Goal: Task Accomplishment & Management: Use online tool/utility

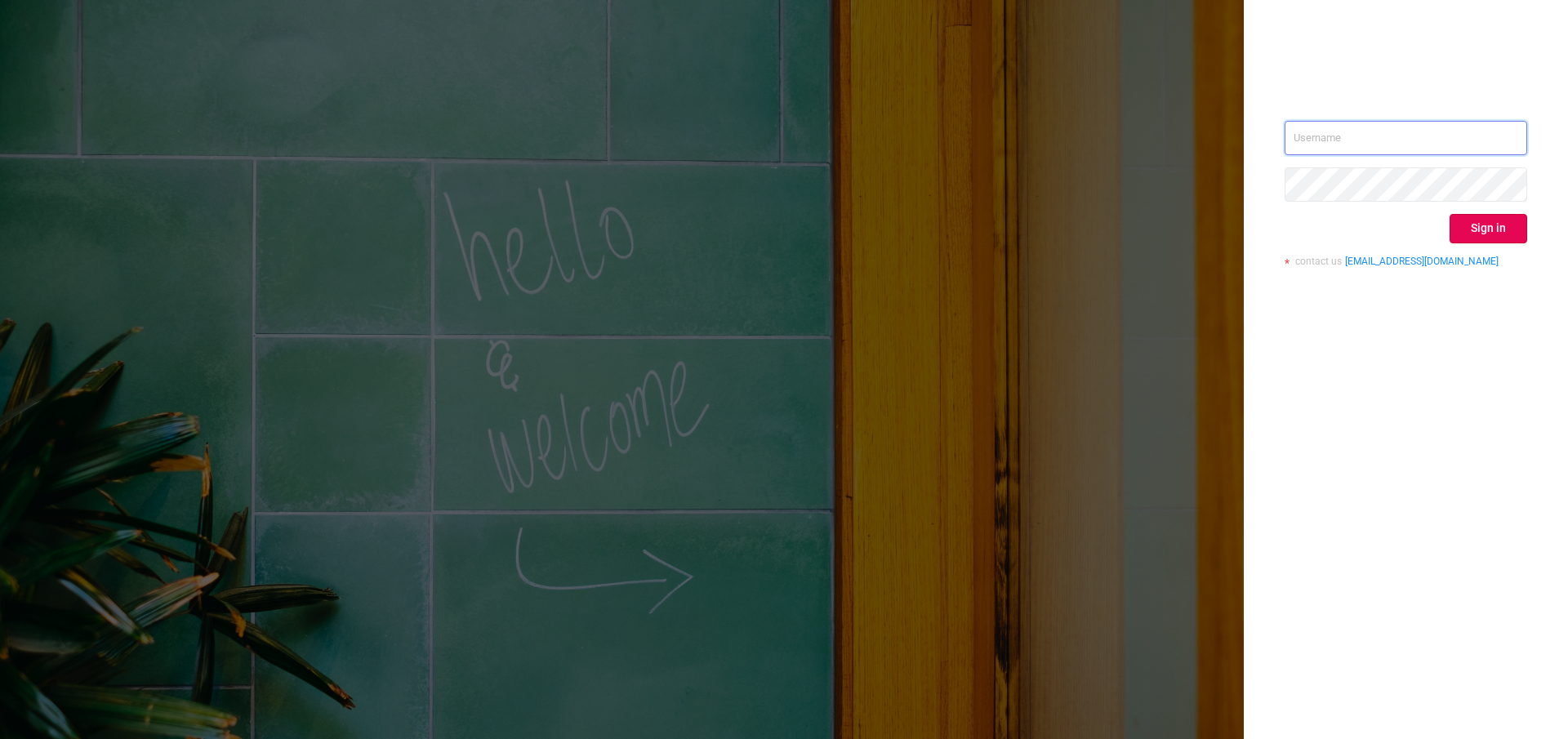
click at [1373, 147] on input "text" at bounding box center [1406, 138] width 243 height 34
paste input "[EMAIL_ADDRESS][DOMAIN_NAME]"
type input "[EMAIL_ADDRESS][DOMAIN_NAME]"
click at [1473, 221] on button "Sign in" at bounding box center [1488, 228] width 77 height 30
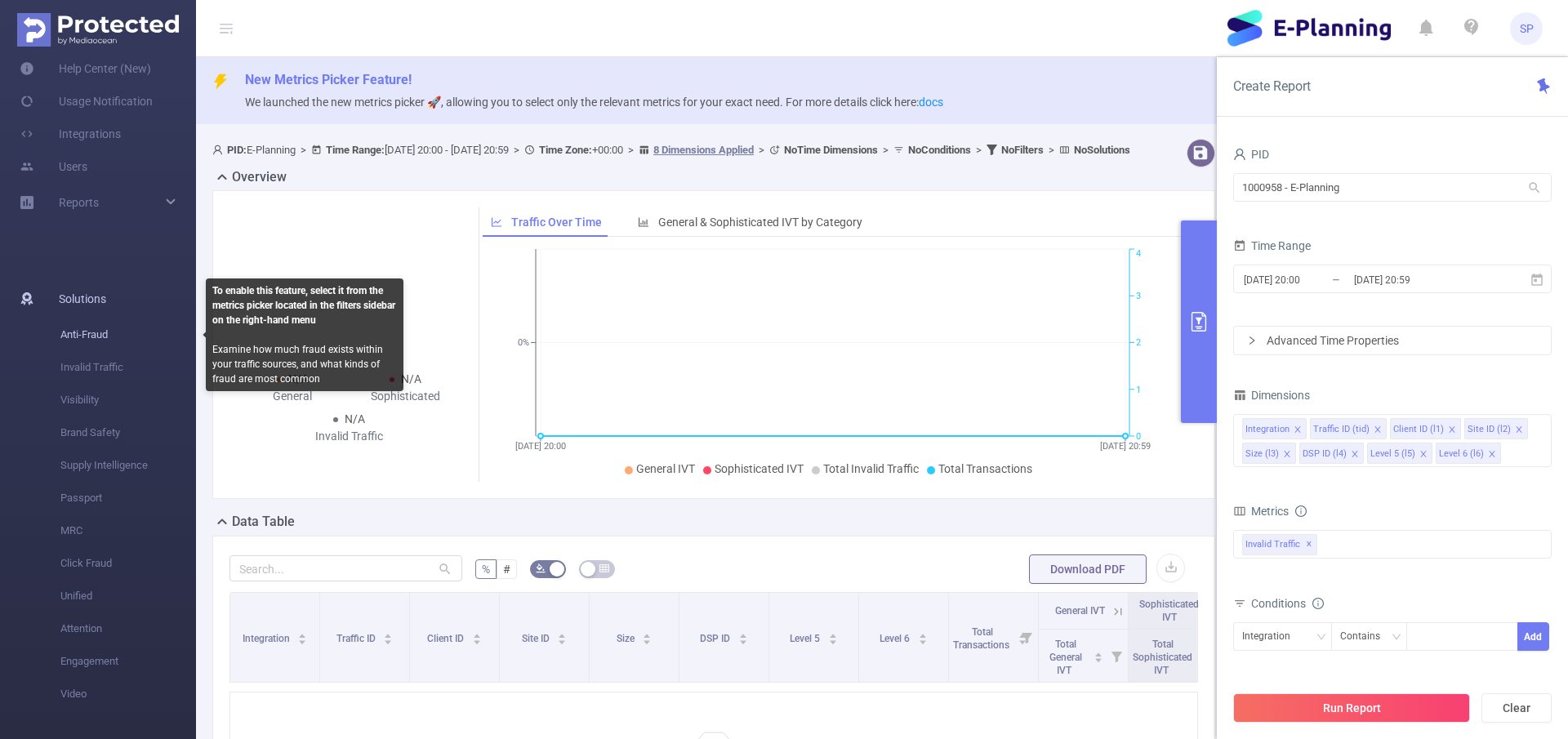
click at [96, 339] on span "Anti-Fraud" at bounding box center [128, 335] width 136 height 32
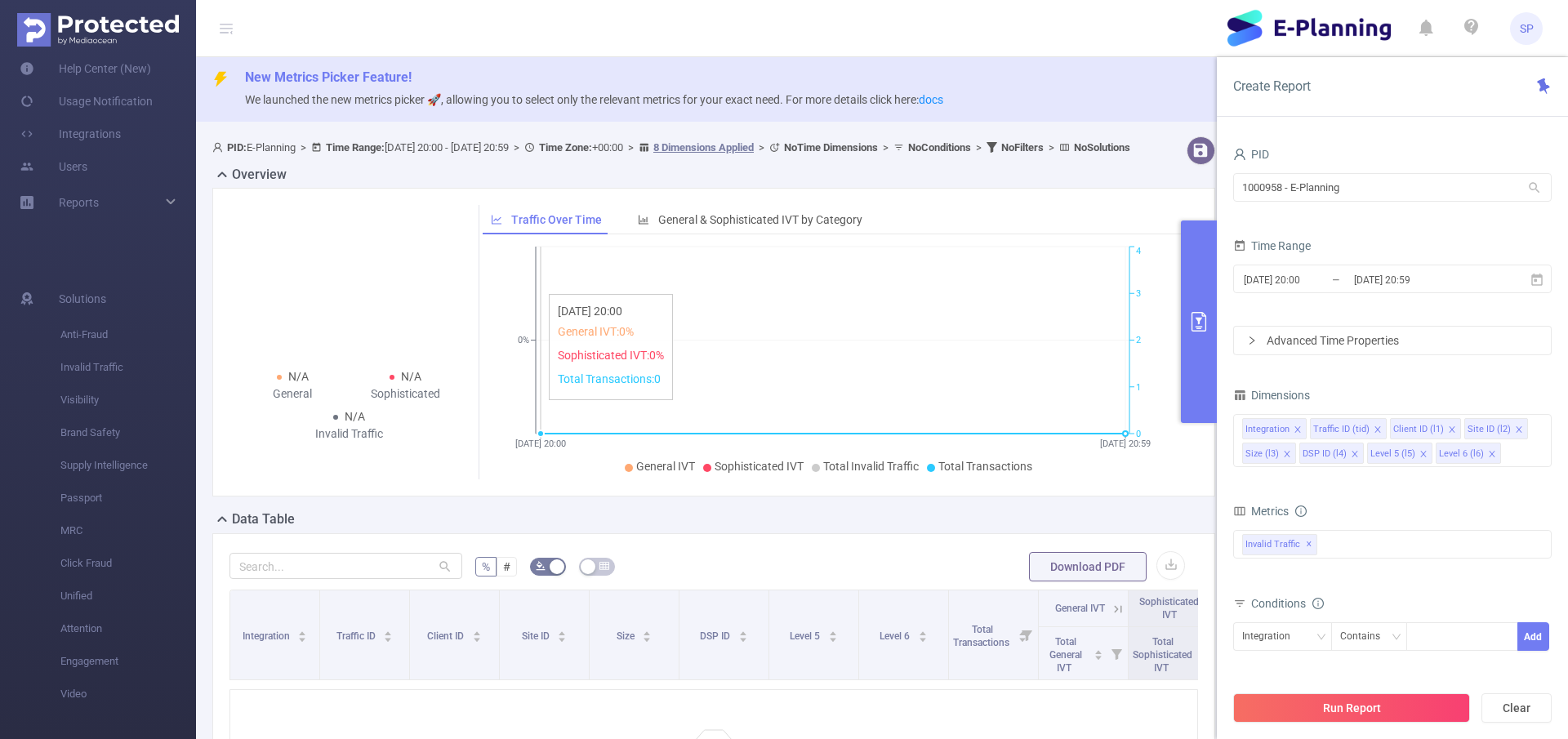
scroll to position [3, 0]
click at [116, 202] on div "Reports" at bounding box center [97, 202] width 196 height 32
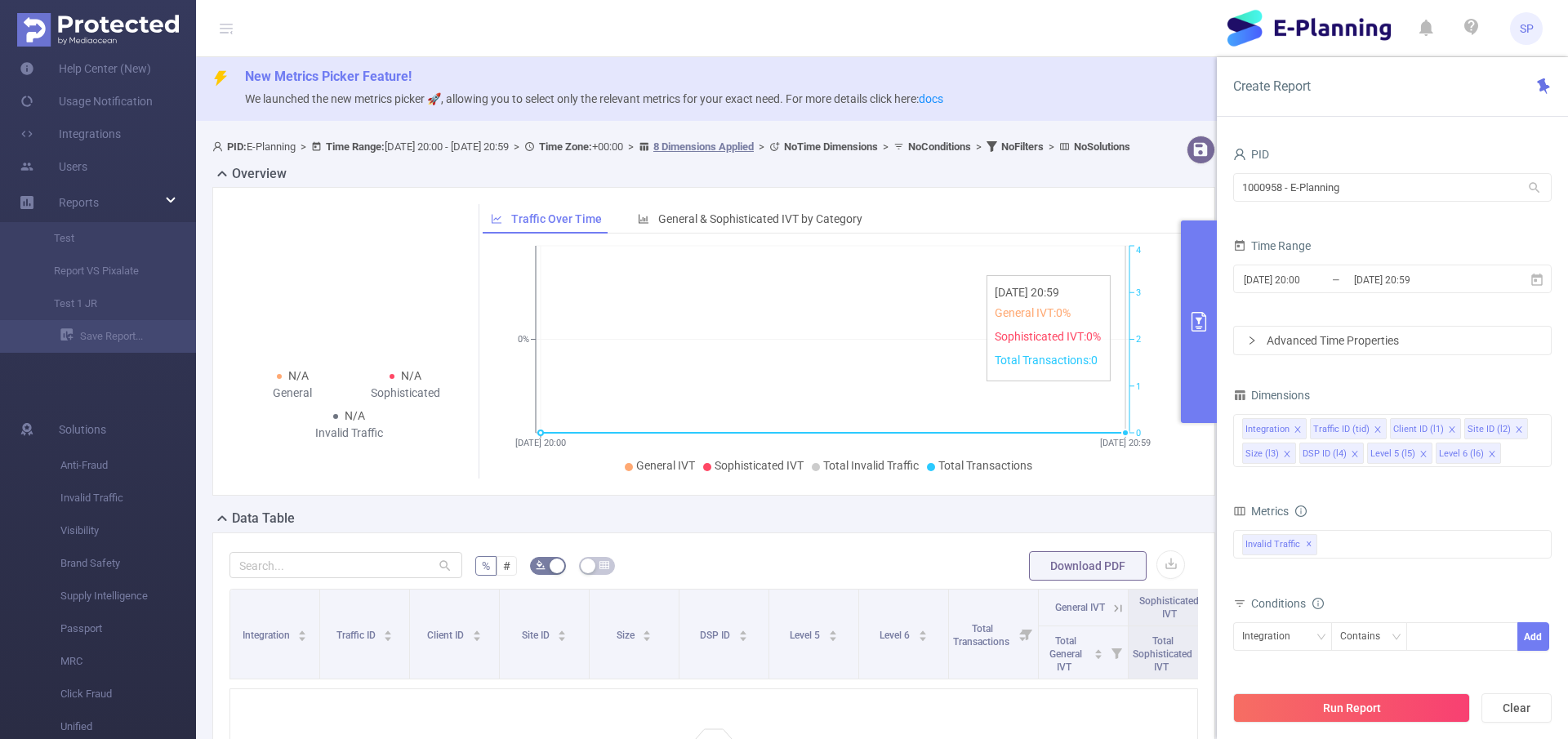
scroll to position [0, 0]
click at [1312, 189] on input "1000958 - E-Planning" at bounding box center [1392, 187] width 319 height 29
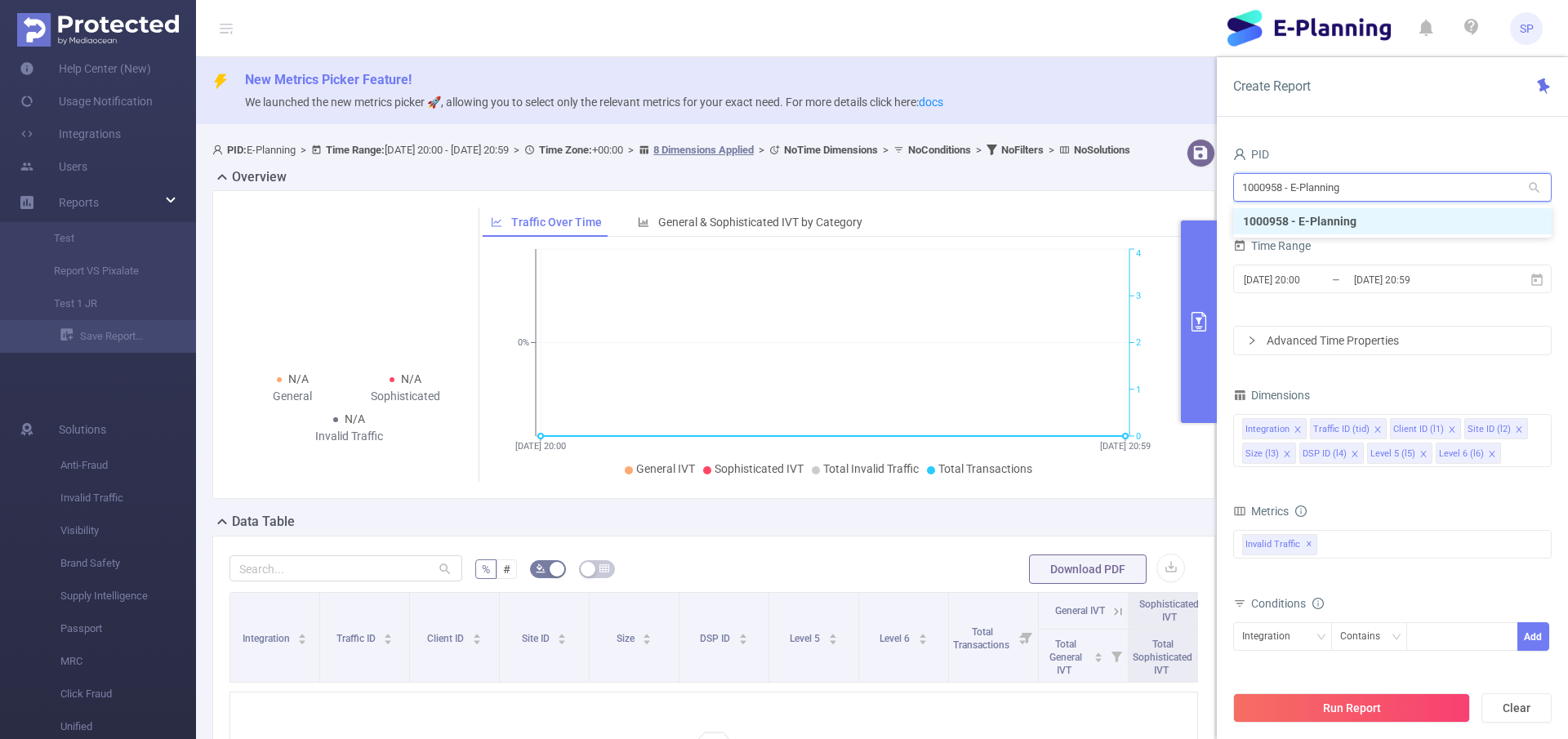
click at [1473, 185] on input "1000958 - E-Planning" at bounding box center [1392, 187] width 319 height 29
click at [1300, 343] on div "Advanced Time Properties" at bounding box center [1392, 340] width 317 height 28
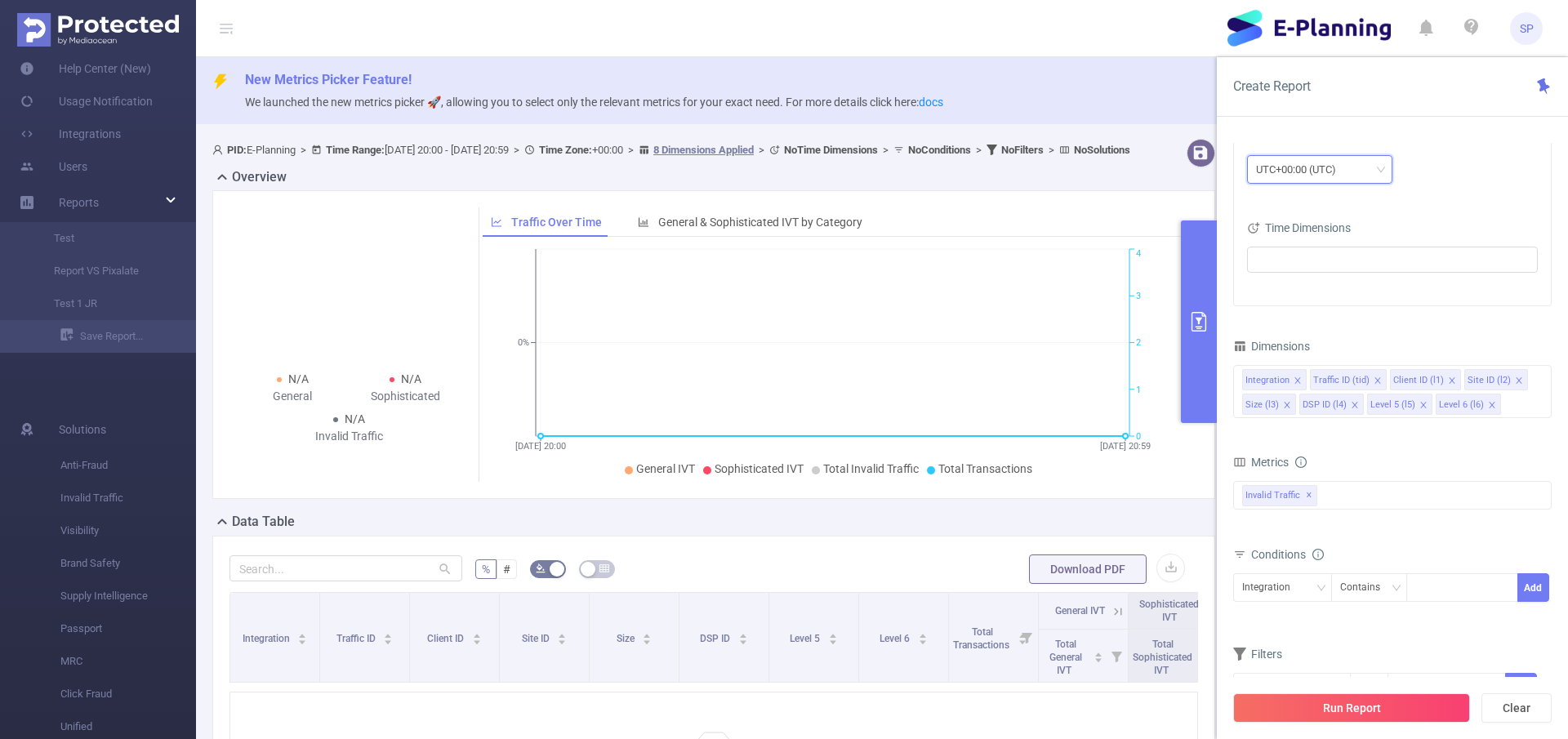
click at [1327, 163] on div "UTC+00:00 (UTC)" at bounding box center [1302, 169] width 92 height 27
click at [1324, 332] on li "UTC+05:00" at bounding box center [1320, 331] width 145 height 26
click at [1375, 229] on div "Time Dimensions" at bounding box center [1392, 230] width 290 height 27
click at [1317, 170] on div "UTC+05:00" at bounding box center [1286, 169] width 62 height 27
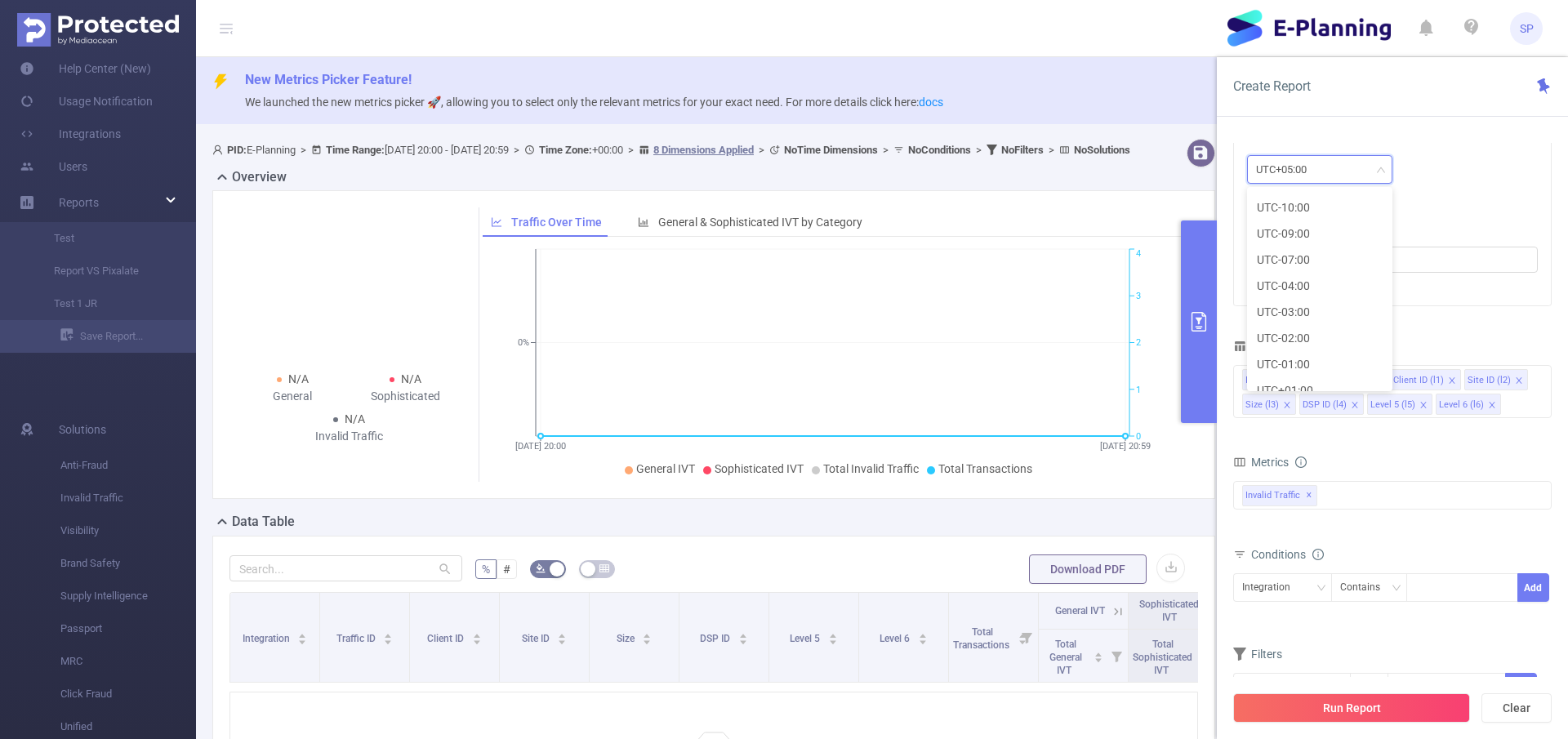
scroll to position [0, 0]
click at [1324, 236] on li "UTC-05:00 (EST)" at bounding box center [1320, 229] width 145 height 26
click at [1349, 252] on ul at bounding box center [1386, 260] width 268 height 25
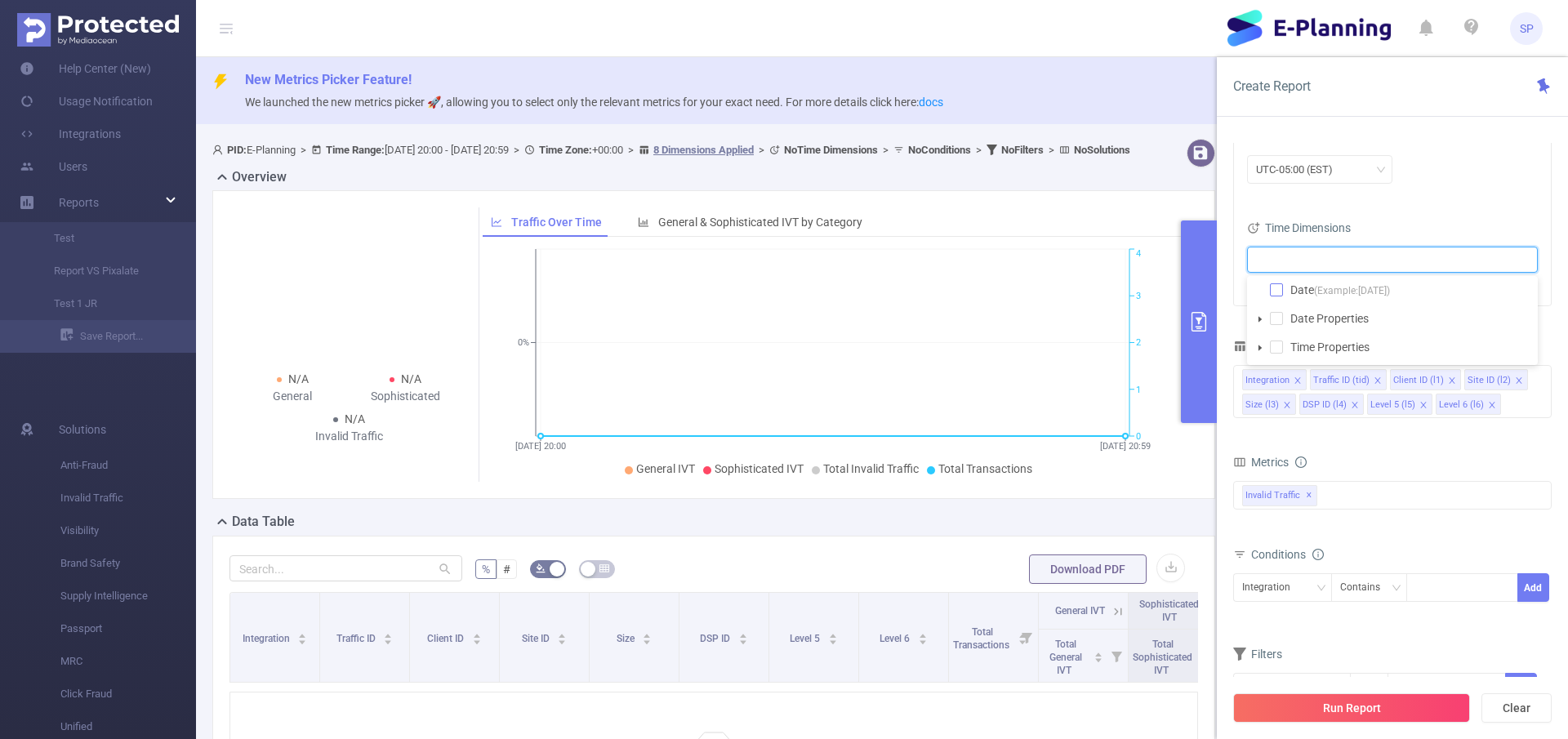
click at [1280, 290] on span at bounding box center [1277, 290] width 13 height 13
click at [1426, 217] on div "Time Dimensions" at bounding box center [1392, 230] width 290 height 27
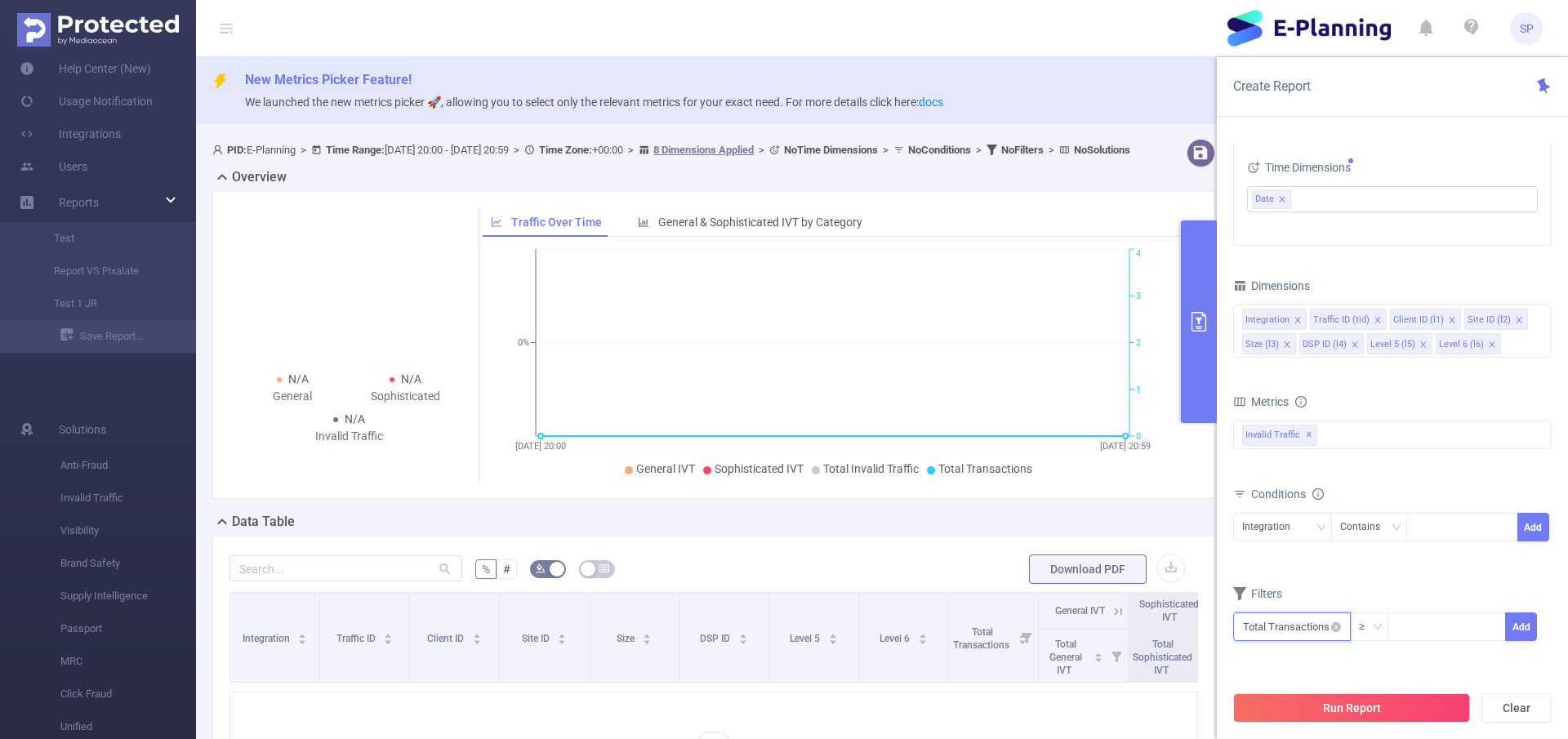
click at [1297, 628] on input "text" at bounding box center [1291, 626] width 117 height 29
click at [1288, 623] on input "text" at bounding box center [1291, 626] width 117 height 29
click at [1303, 665] on div "PID 1000958 - E-Planning 1000958 - E-Planning Time Range [DATE] 20:00 _ [DATE] …" at bounding box center [1392, 261] width 319 height 843
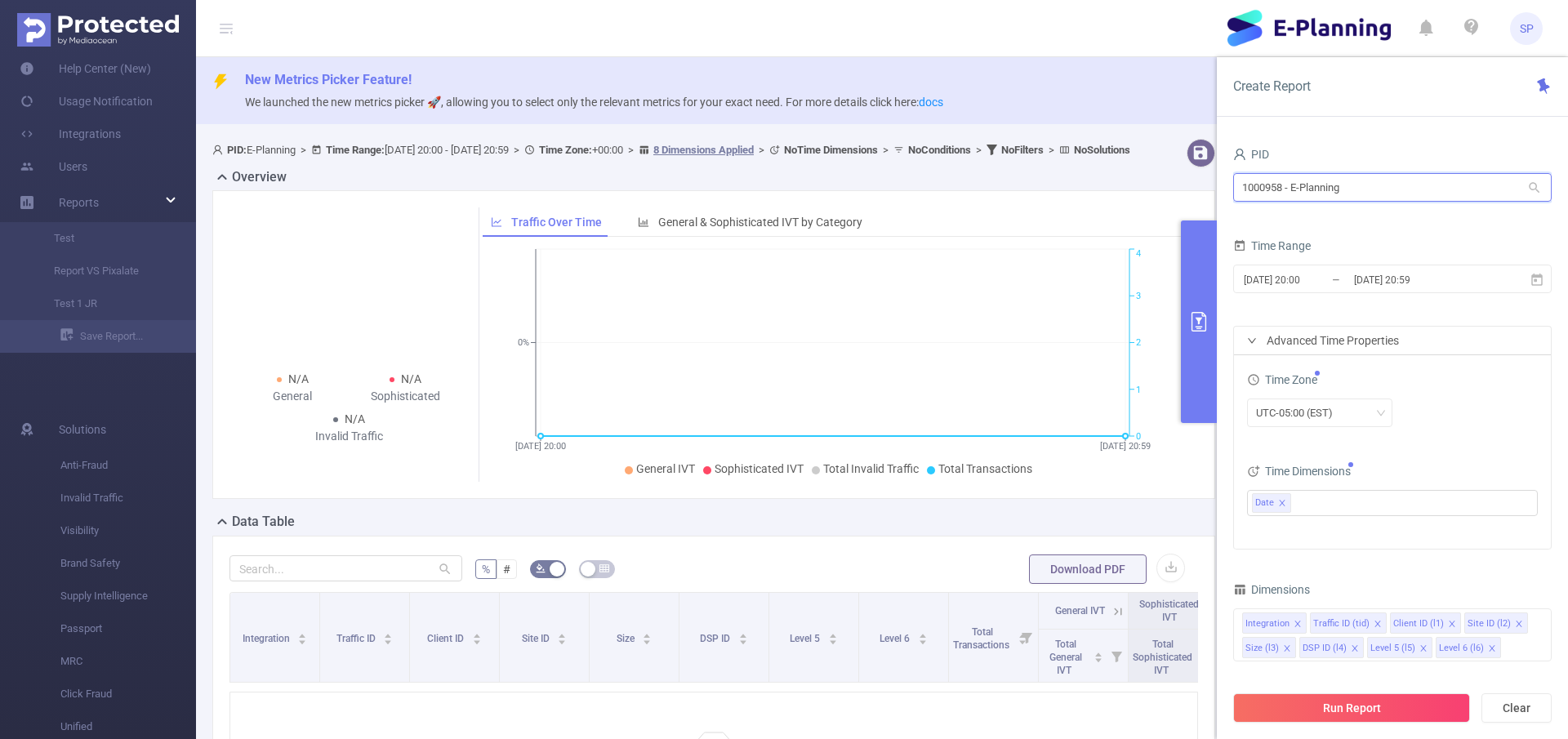
click at [1344, 196] on input "1000958 - E-Planning" at bounding box center [1392, 187] width 319 height 29
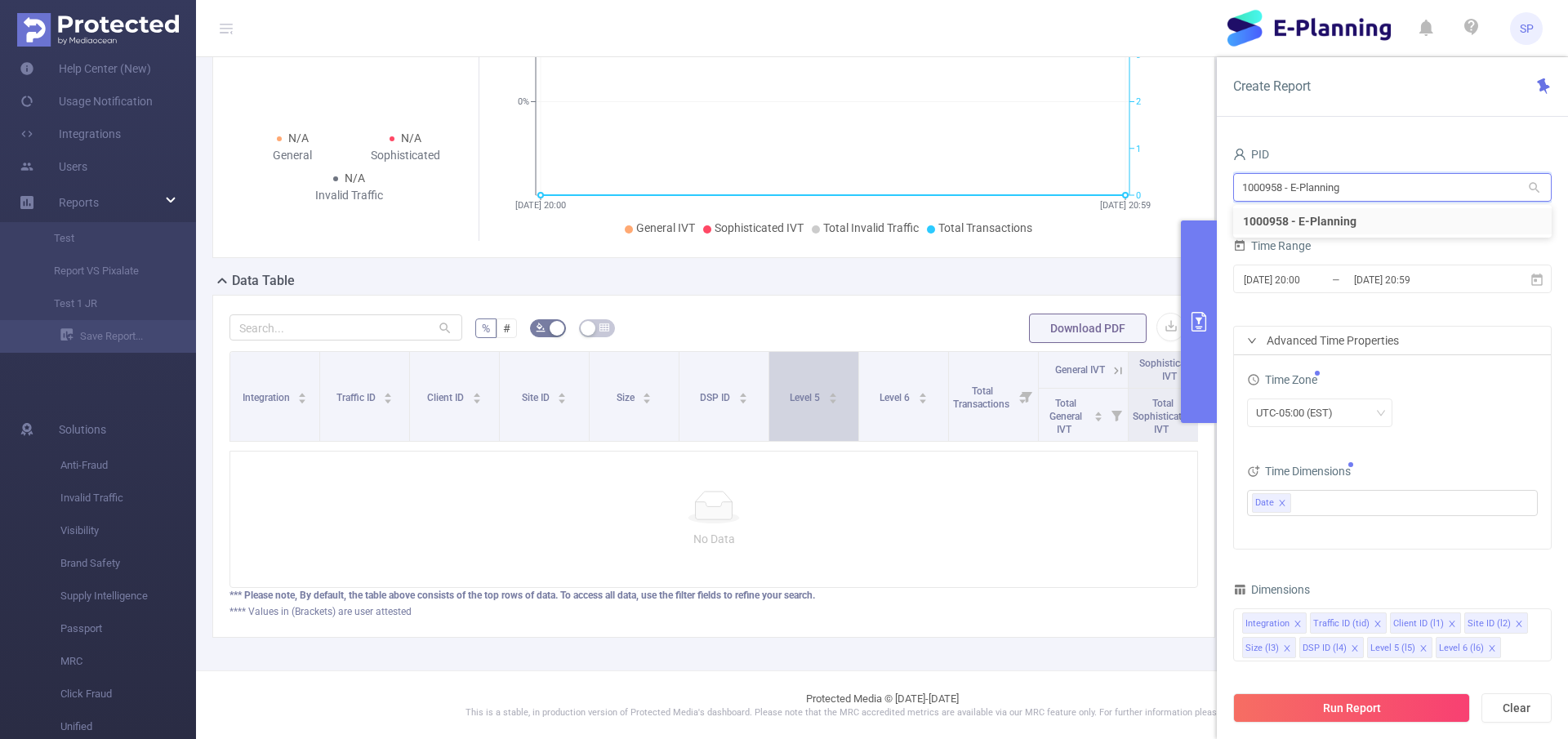
scroll to position [242, 0]
click at [1332, 503] on ul "Date" at bounding box center [1386, 503] width 268 height 25
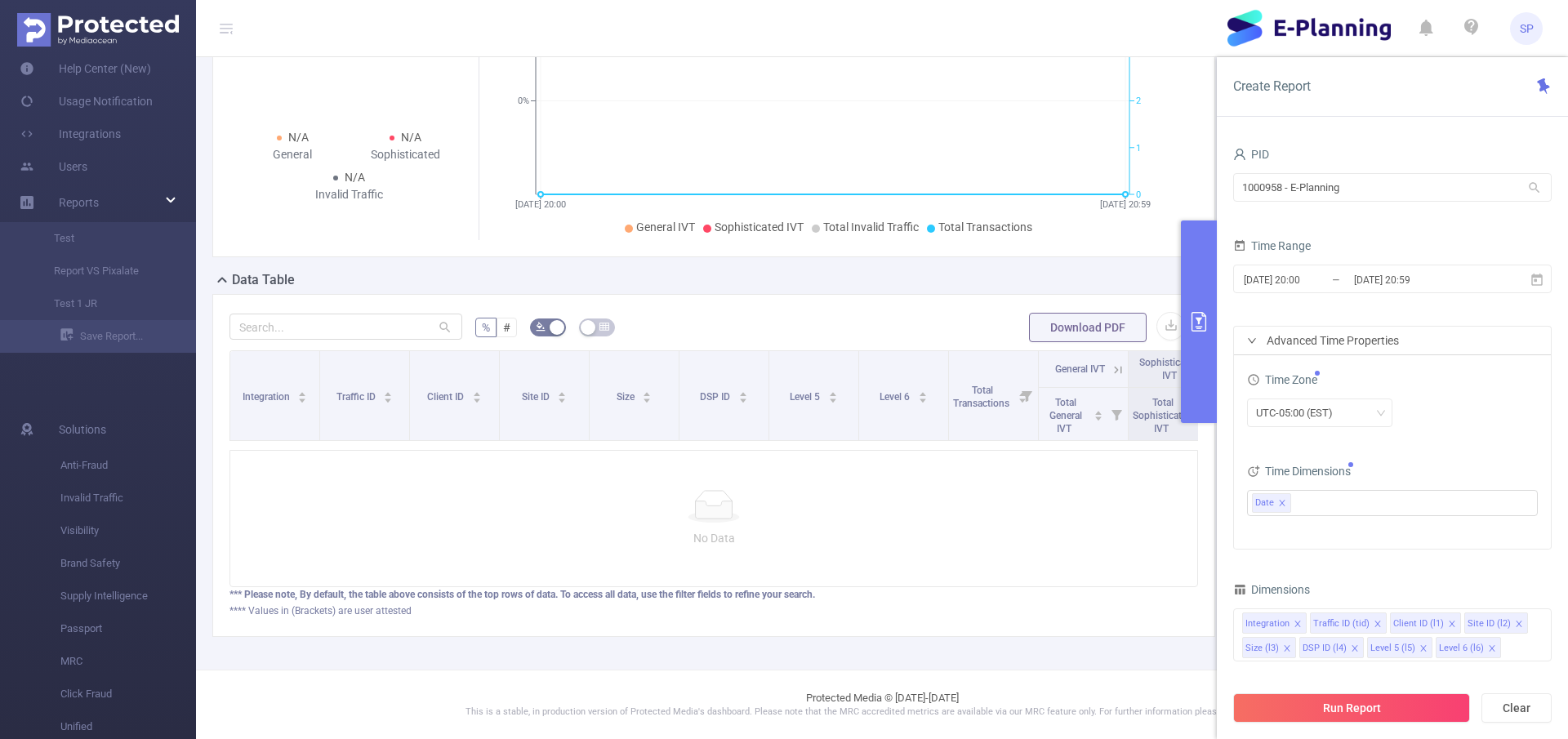
click at [1477, 421] on div "UTC-05:00 (EST)" at bounding box center [1392, 412] width 290 height 29
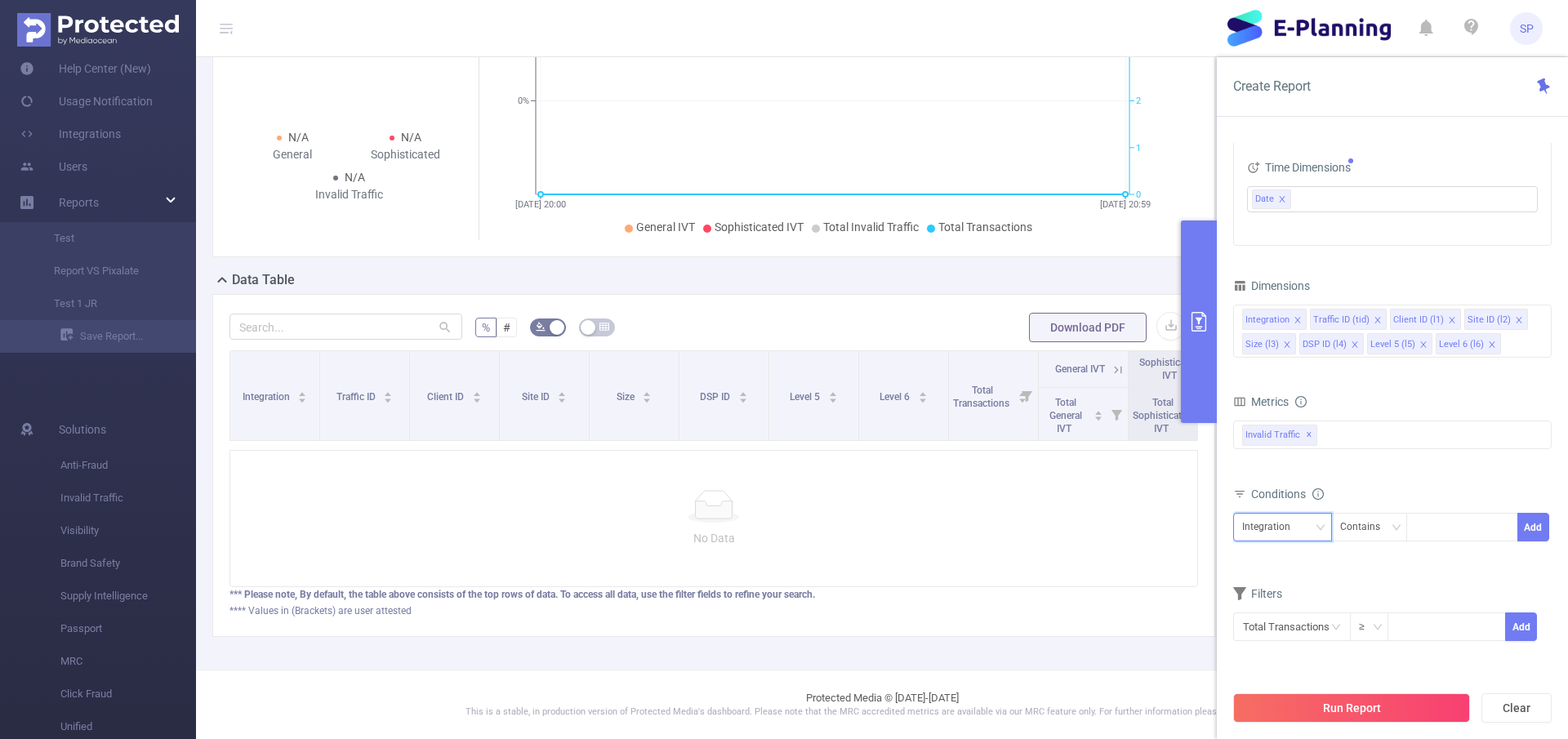
click at [1312, 528] on div "Integration" at bounding box center [1282, 527] width 81 height 27
click at [1286, 386] on li "Site ID (l2)" at bounding box center [1282, 391] width 98 height 26
click at [1384, 538] on div "Contains" at bounding box center [1366, 527] width 52 height 27
click at [1384, 589] on li "Is" at bounding box center [1385, 586] width 109 height 26
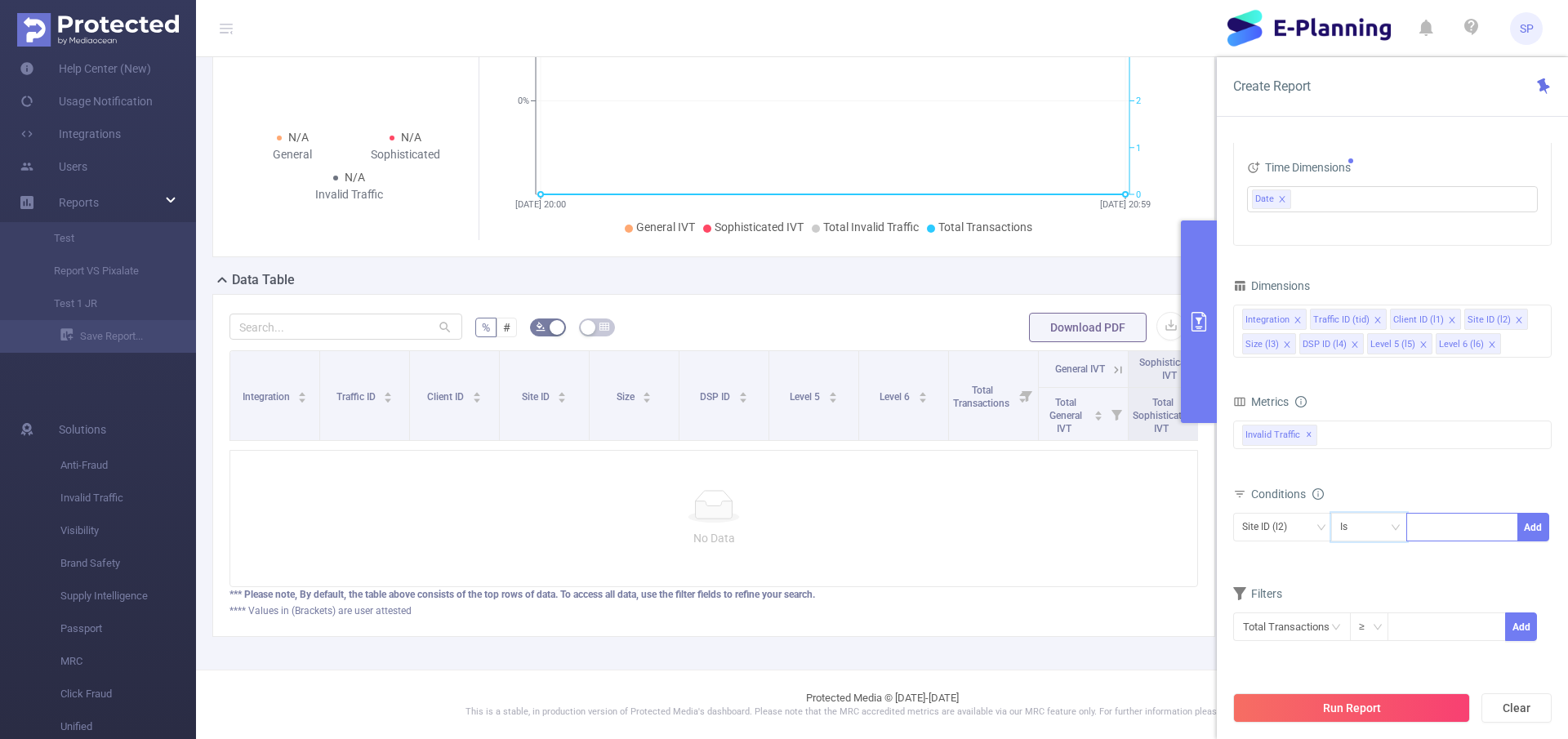
click at [1465, 527] on div at bounding box center [1462, 527] width 94 height 27
paste input "809765"
type input "809765"
click at [1359, 705] on button "Run Report" at bounding box center [1351, 707] width 237 height 30
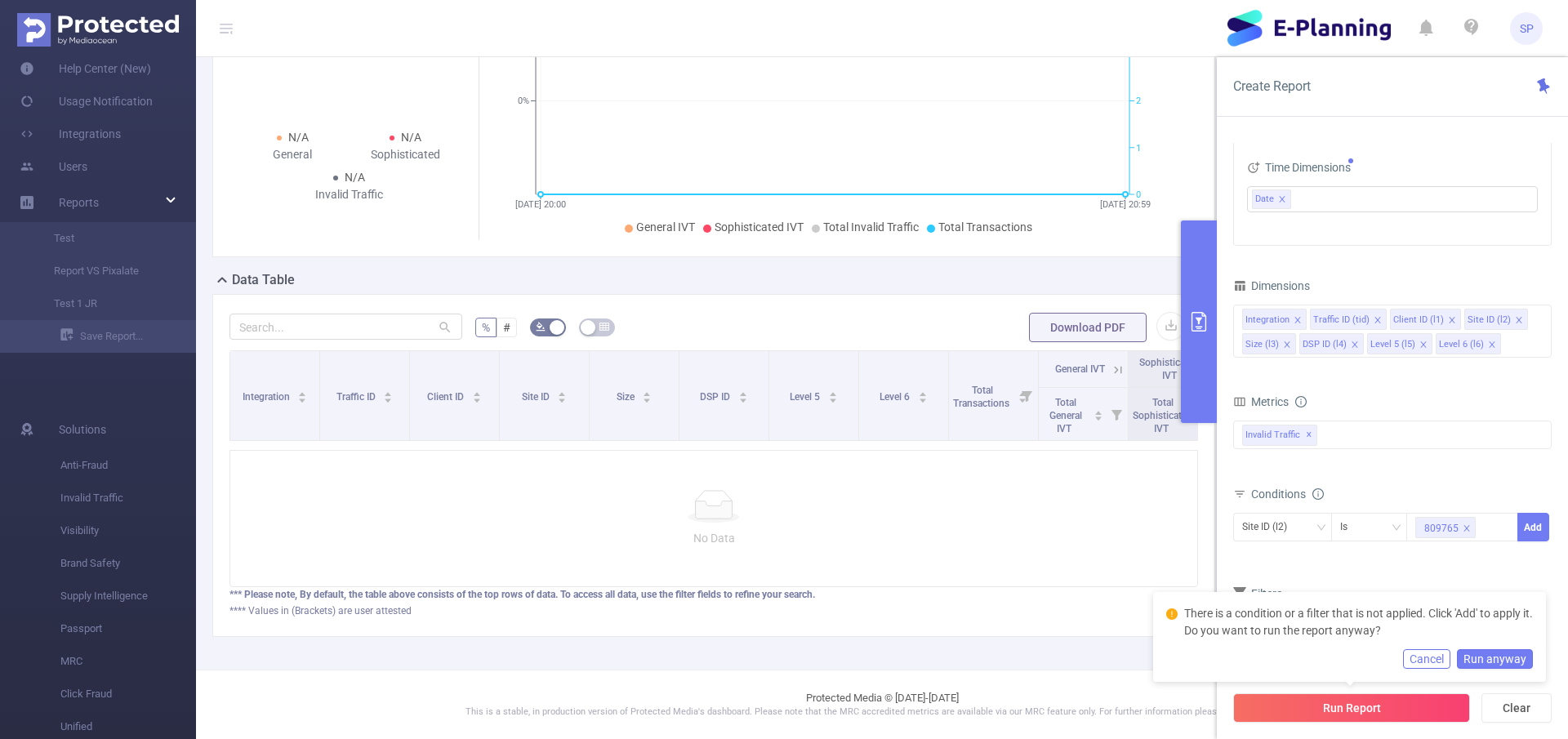
click at [1433, 655] on button "Cancel" at bounding box center [1427, 659] width 48 height 20
click at [1301, 628] on input "text" at bounding box center [1291, 626] width 117 height 29
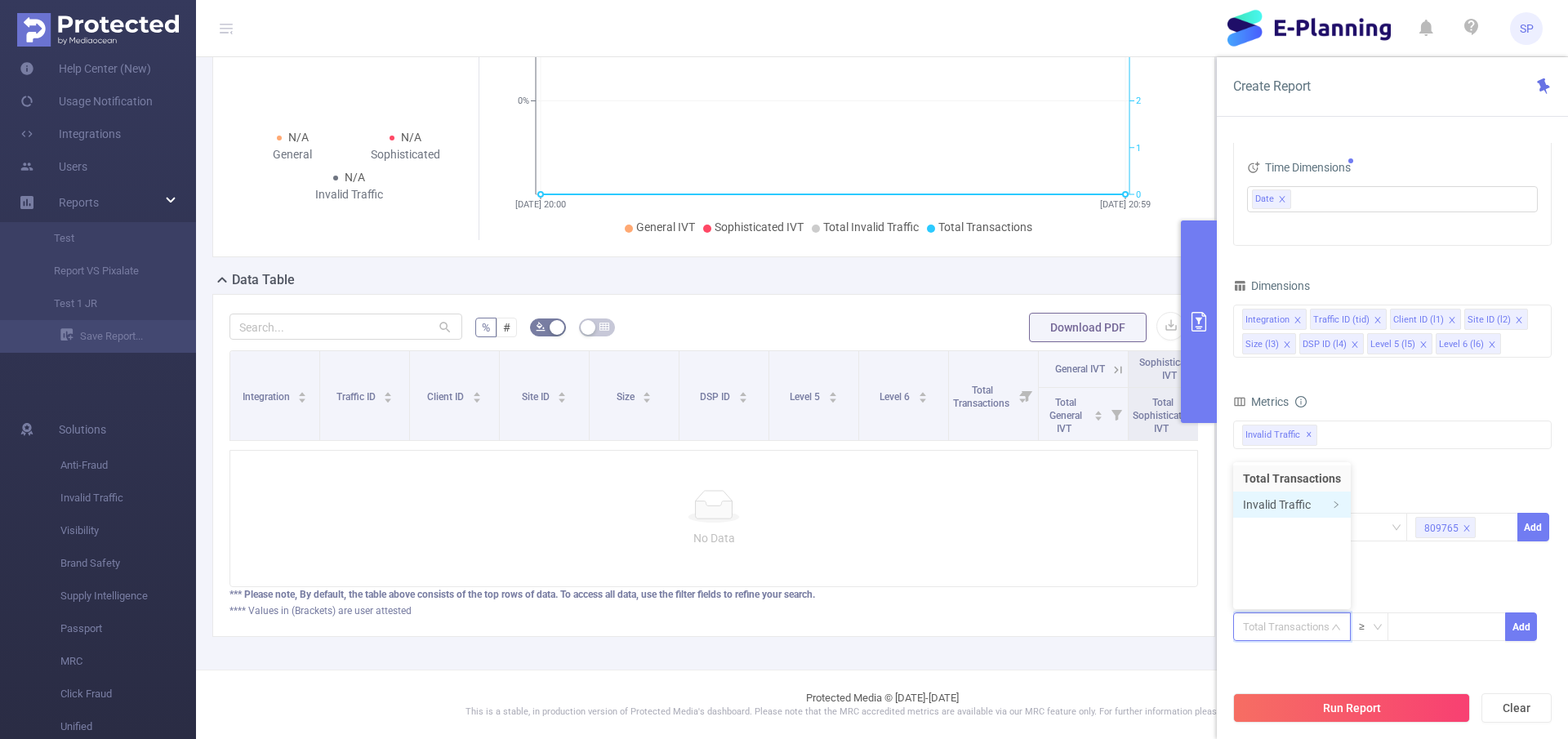
click at [1292, 497] on li "Invalid Traffic" at bounding box center [1291, 504] width 117 height 26
click at [1287, 481] on li "Total Transactions" at bounding box center [1289, 477] width 114 height 26
click at [1300, 640] on input "text" at bounding box center [1291, 626] width 117 height 29
click at [1425, 613] on div at bounding box center [1446, 626] width 117 height 29
type input "0"
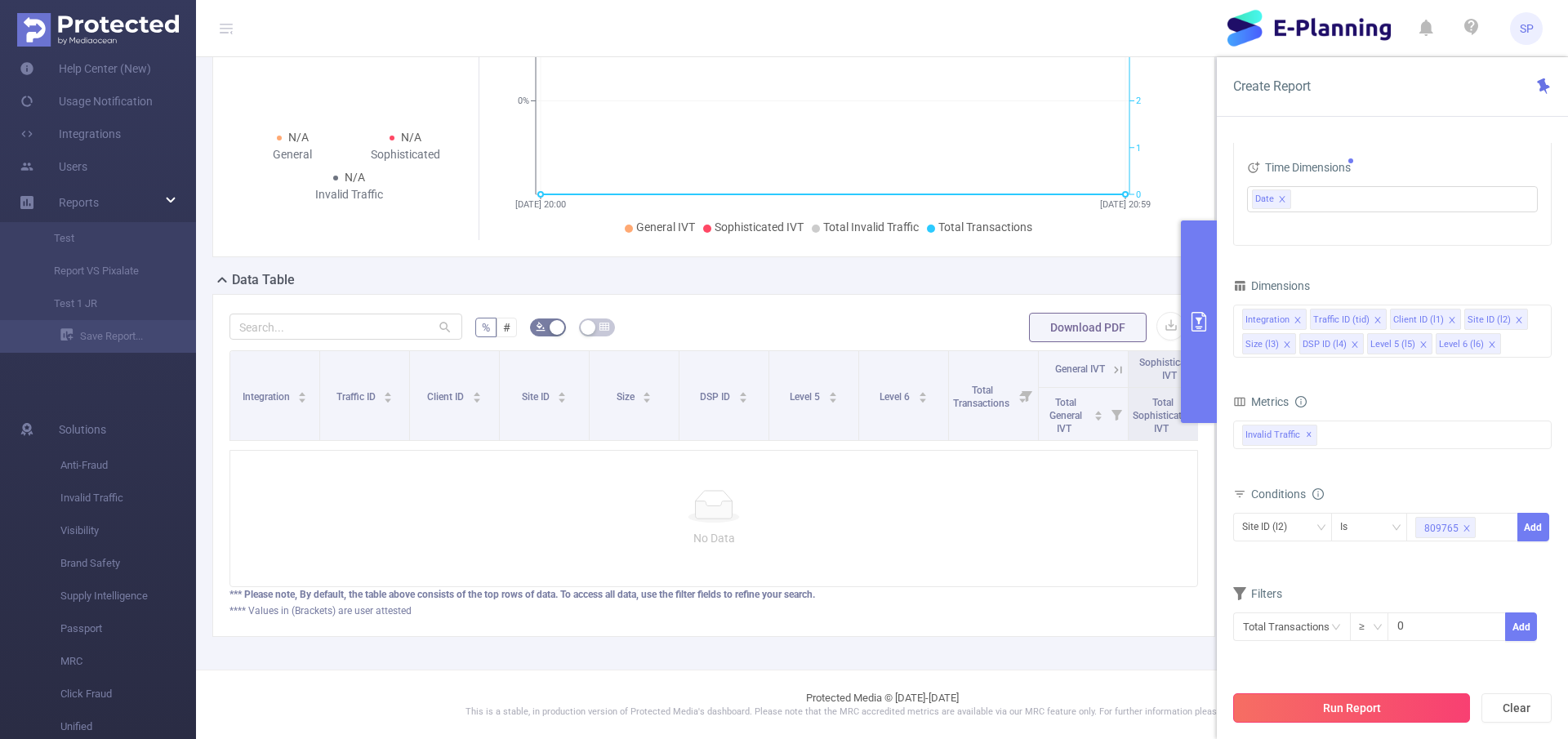
click at [1380, 707] on button "Run Report" at bounding box center [1351, 707] width 237 height 30
click at [1481, 657] on button "Run anyway" at bounding box center [1495, 659] width 76 height 20
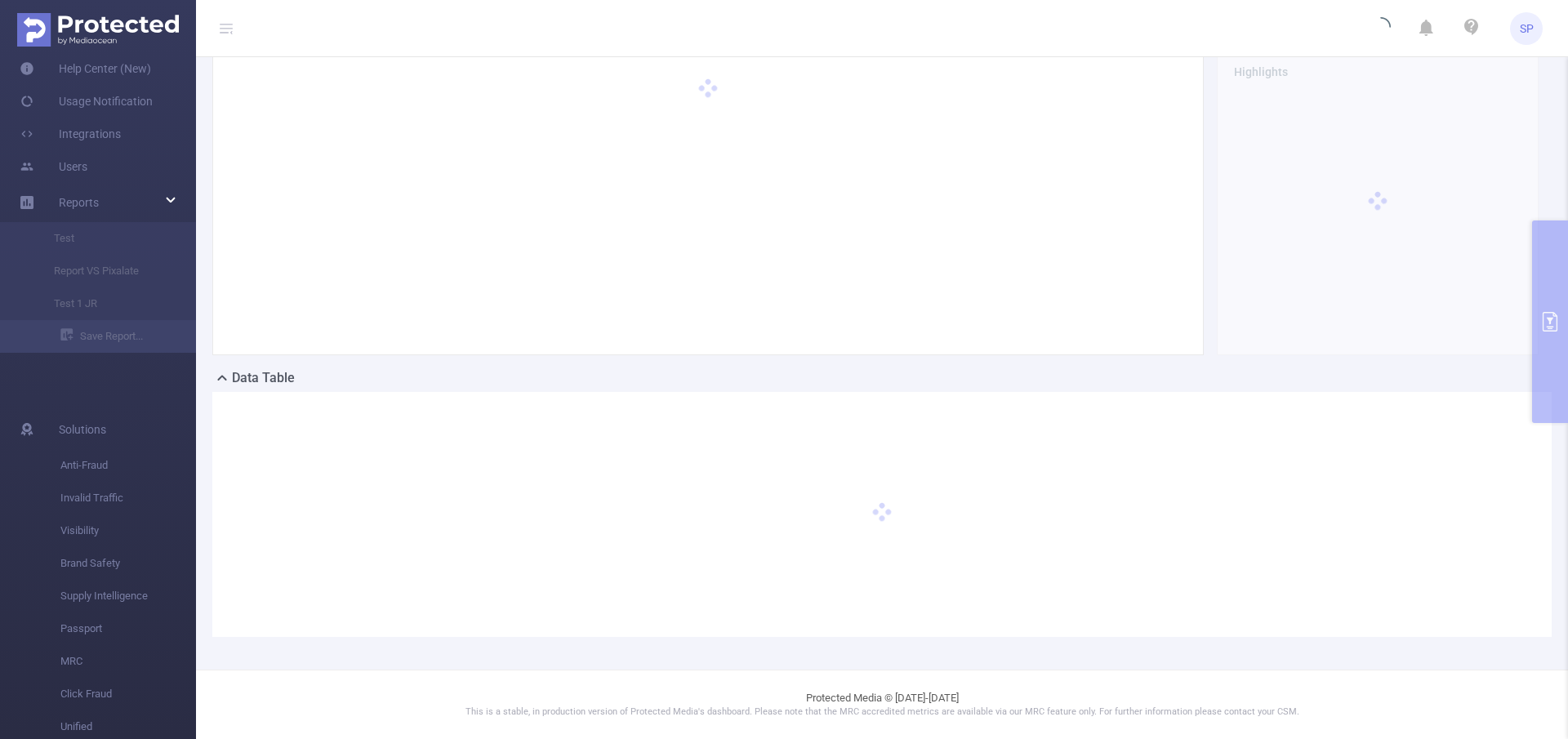
scroll to position [144, 0]
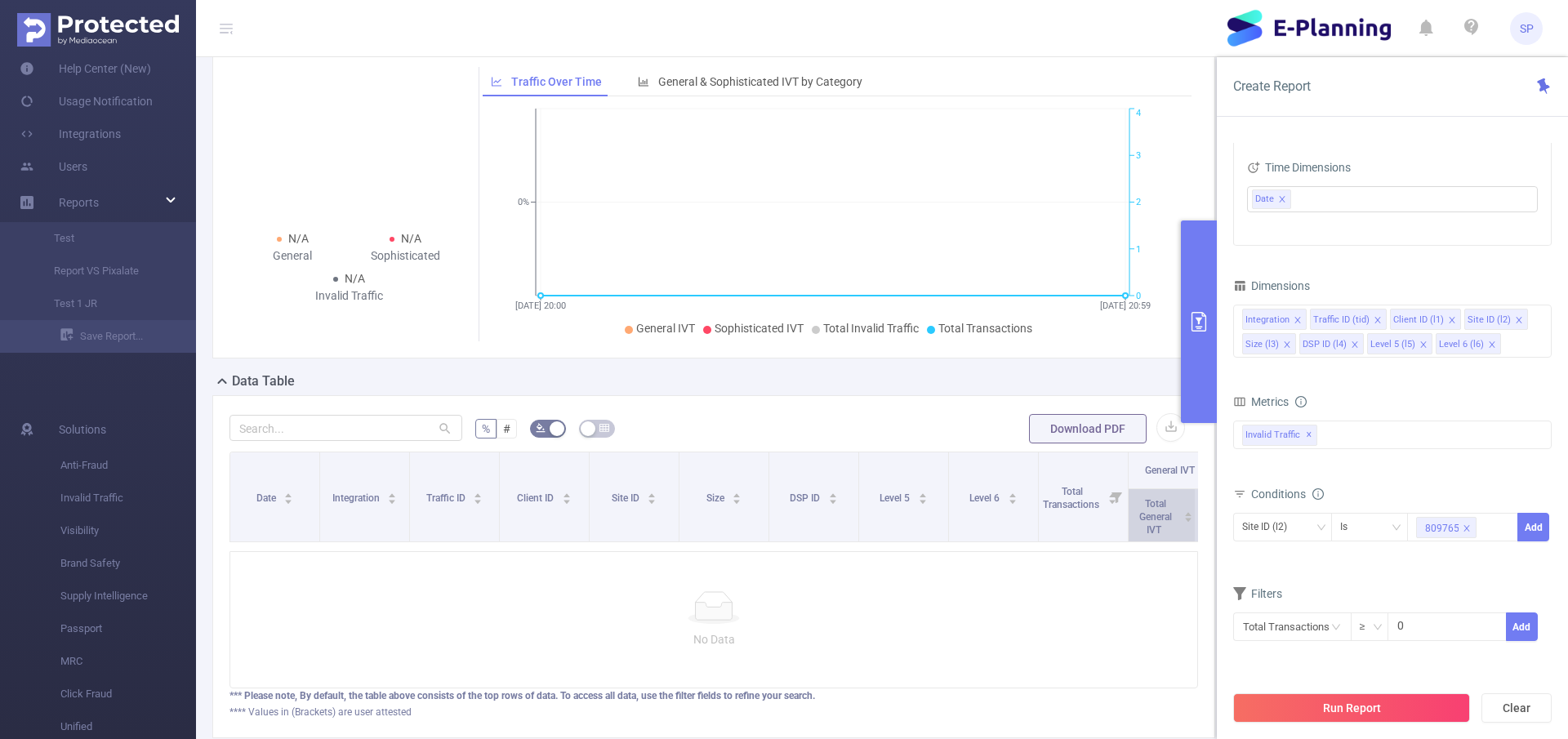
scroll to position [158, 0]
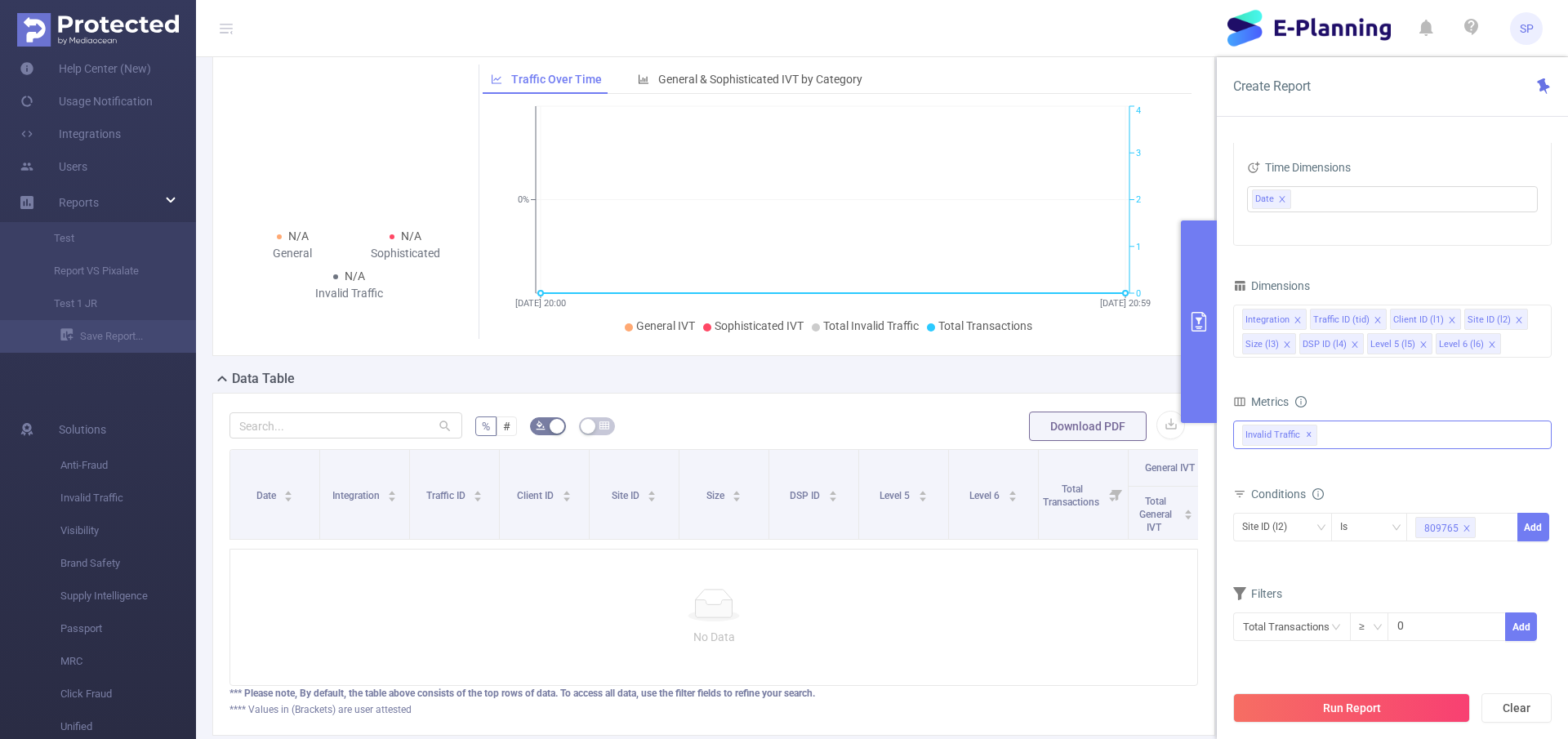
click at [1338, 432] on div "Invalid Traffic ✕" at bounding box center [1392, 434] width 319 height 29
click at [1262, 443] on span at bounding box center [1261, 442] width 13 height 13
click at [1404, 399] on div "Metrics" at bounding box center [1392, 404] width 319 height 27
click at [1333, 716] on button "Run Report" at bounding box center [1351, 707] width 237 height 30
click at [1494, 663] on button "Run anyway" at bounding box center [1495, 659] width 76 height 20
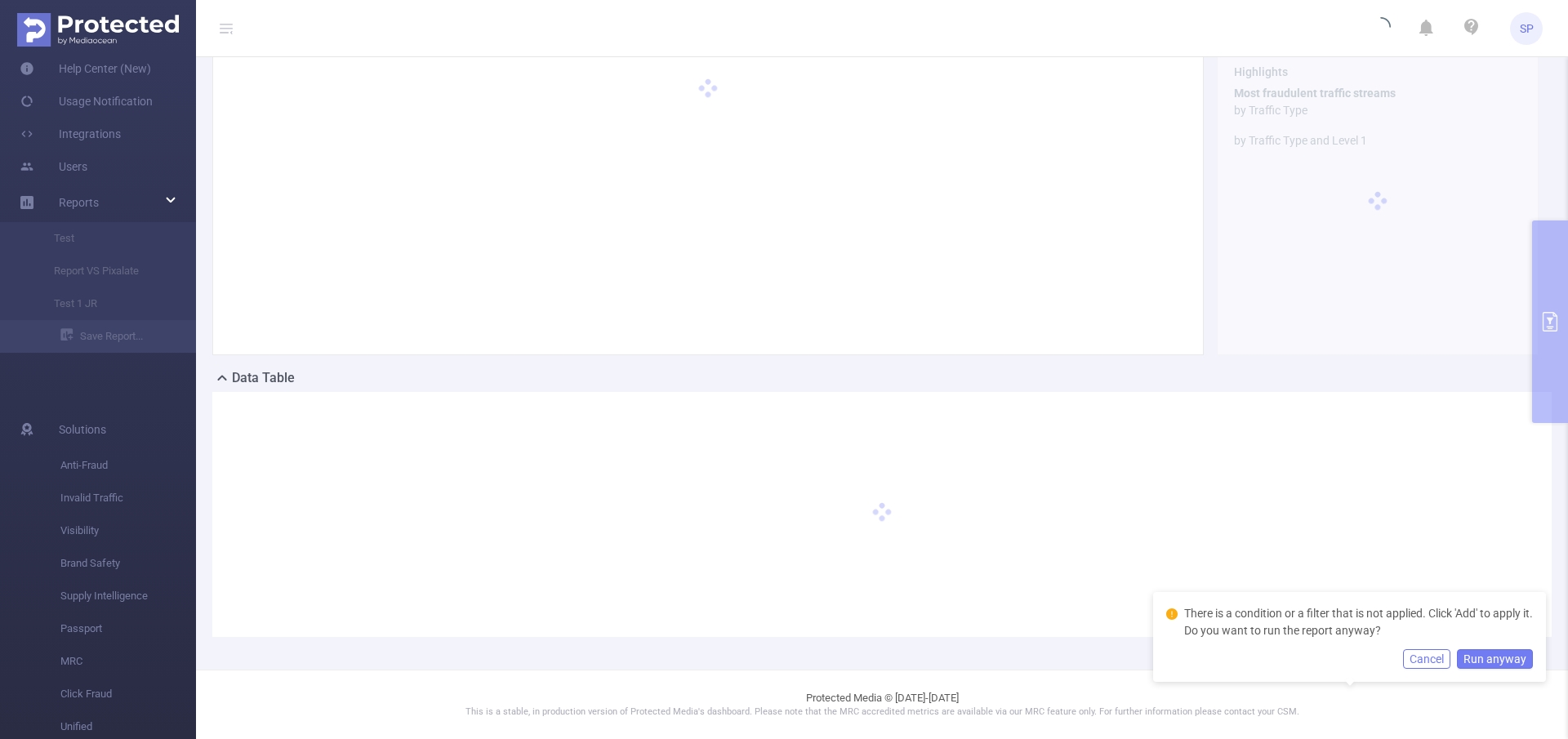
scroll to position [144, 0]
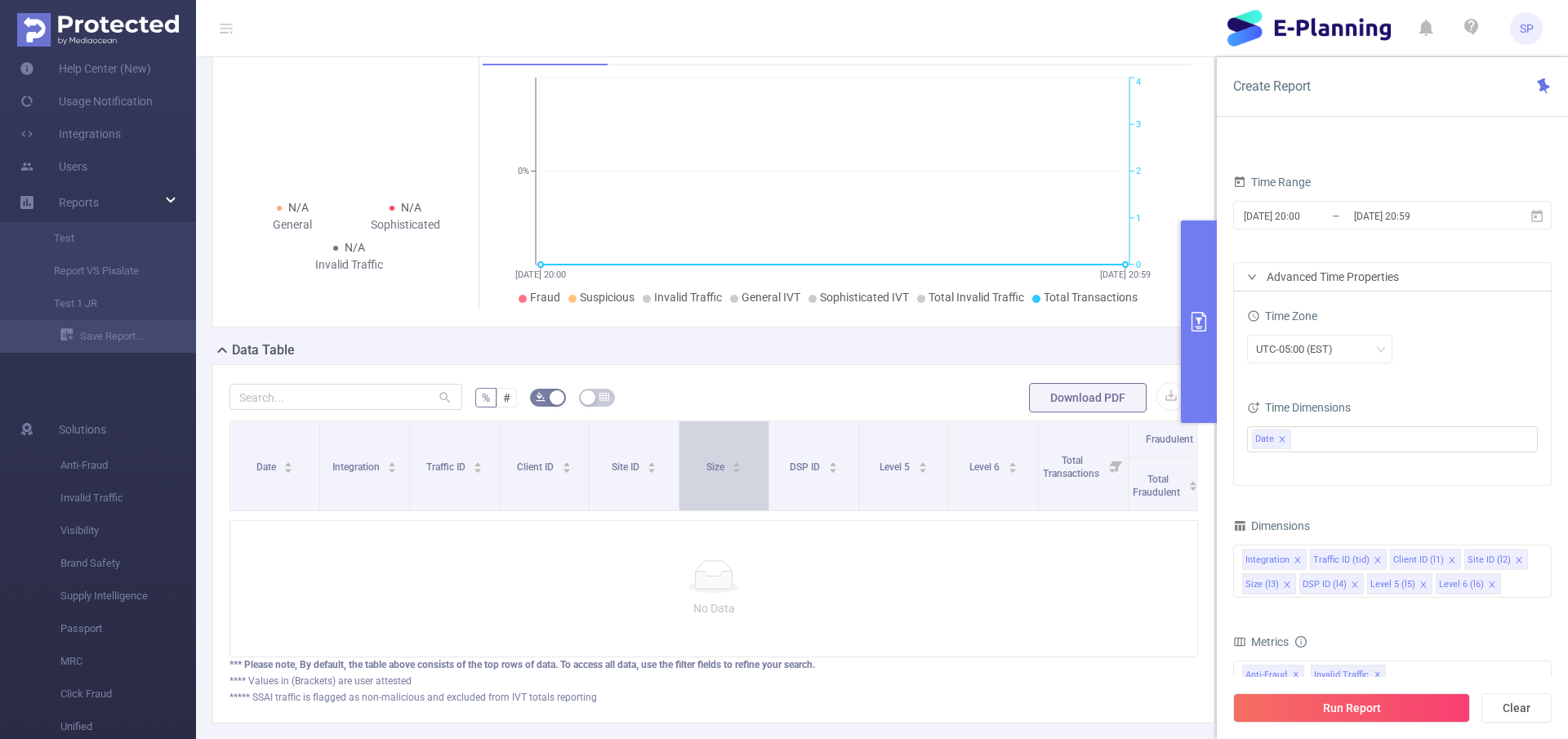
scroll to position [201, 0]
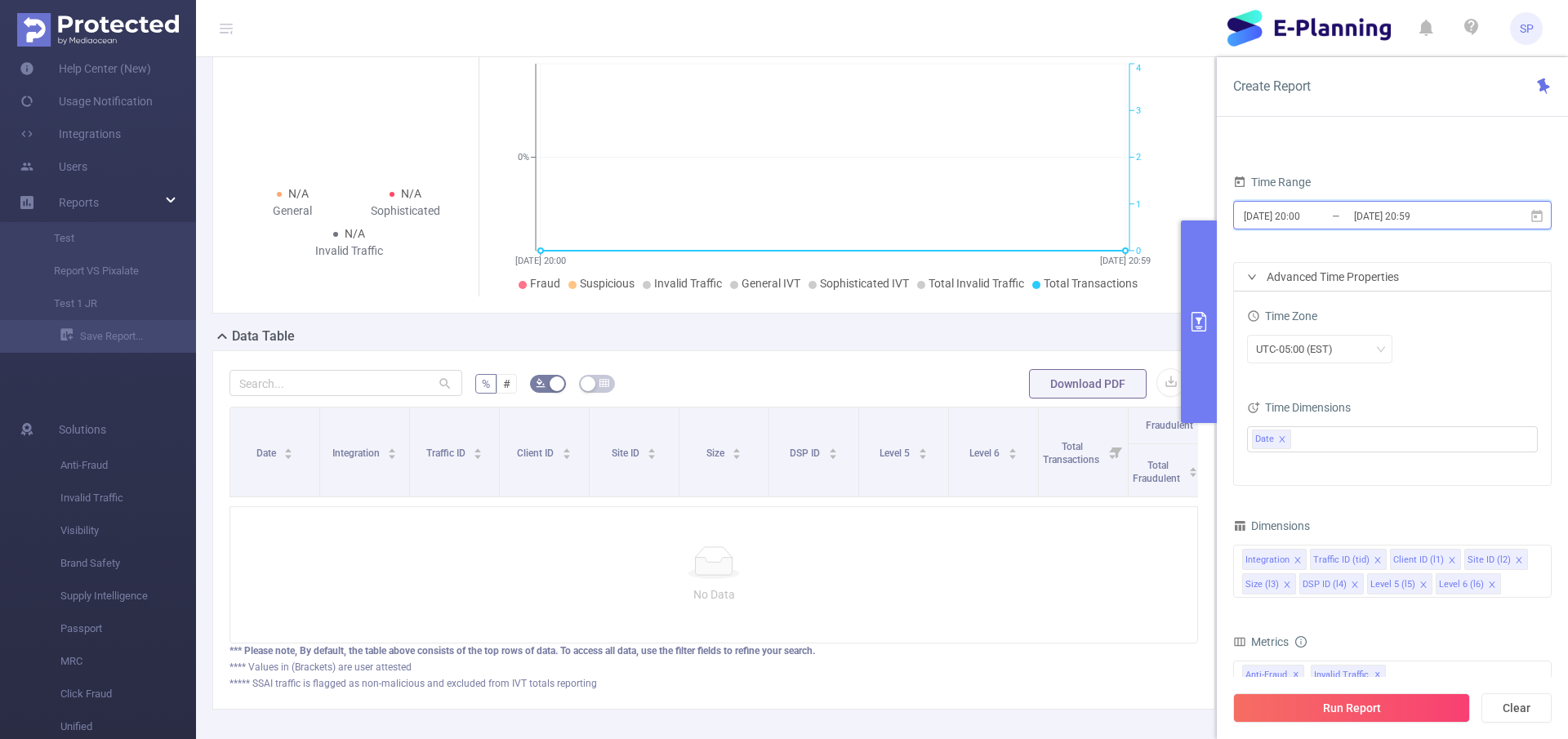
click at [1533, 217] on icon at bounding box center [1536, 216] width 14 height 14
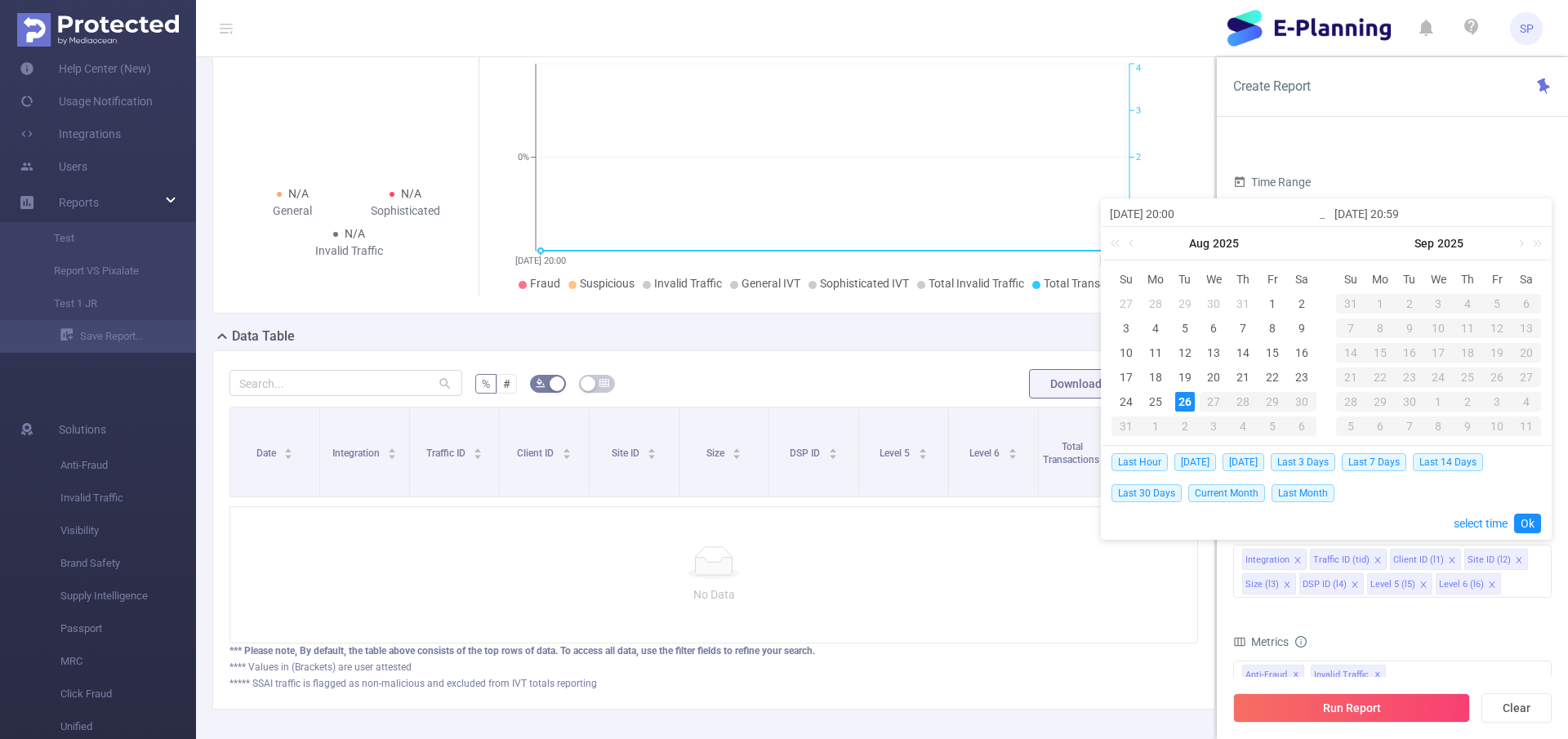
click at [1185, 398] on div "26" at bounding box center [1185, 401] width 20 height 20
click at [1190, 409] on div "26" at bounding box center [1185, 401] width 20 height 20
click at [1187, 460] on span "[DATE]" at bounding box center [1196, 462] width 42 height 18
type input "[DATE] 00:00"
type input "[DATE] 23:59"
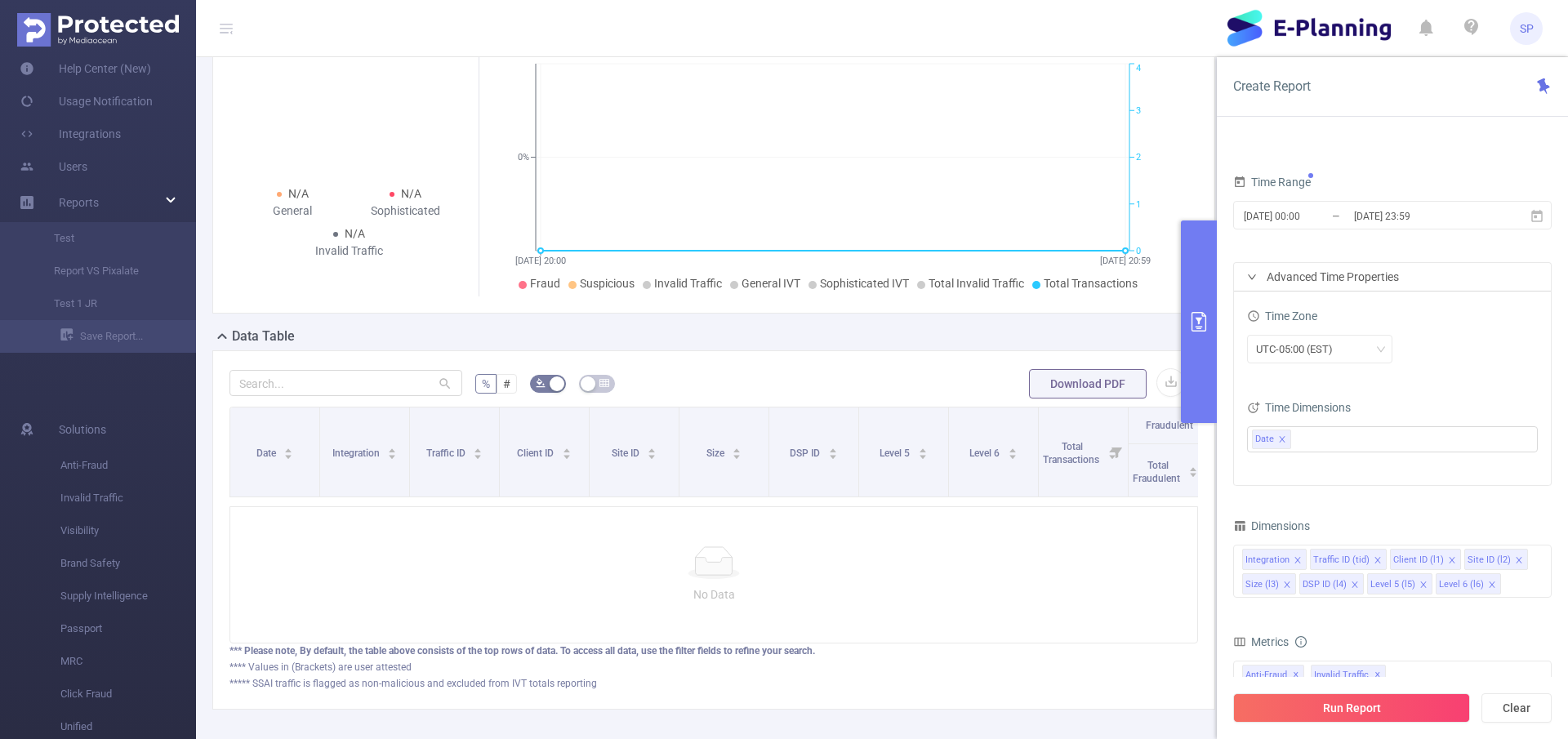
click at [1446, 322] on div "Time Zone" at bounding box center [1392, 318] width 290 height 27
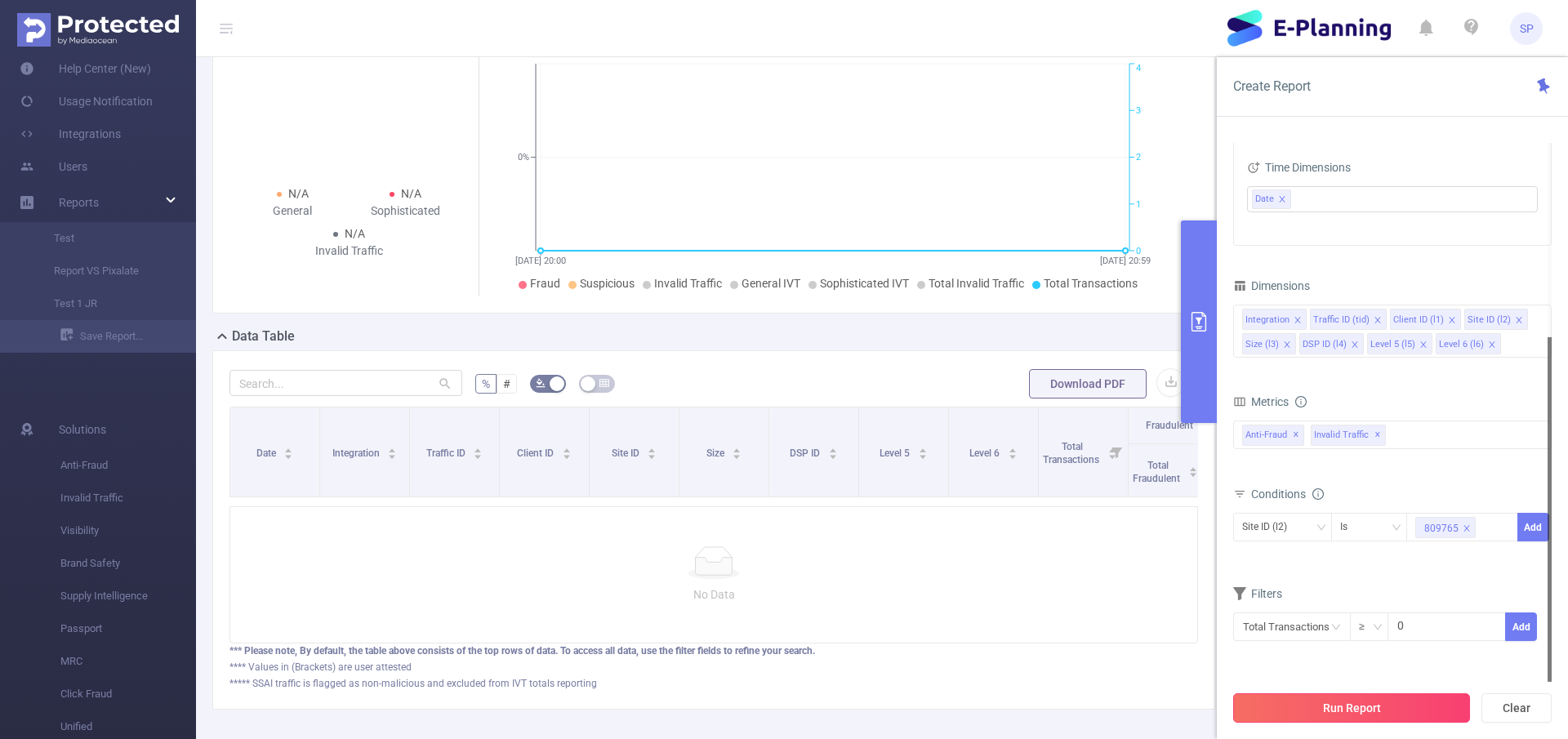
click at [1343, 710] on button "Run Report" at bounding box center [1351, 707] width 237 height 30
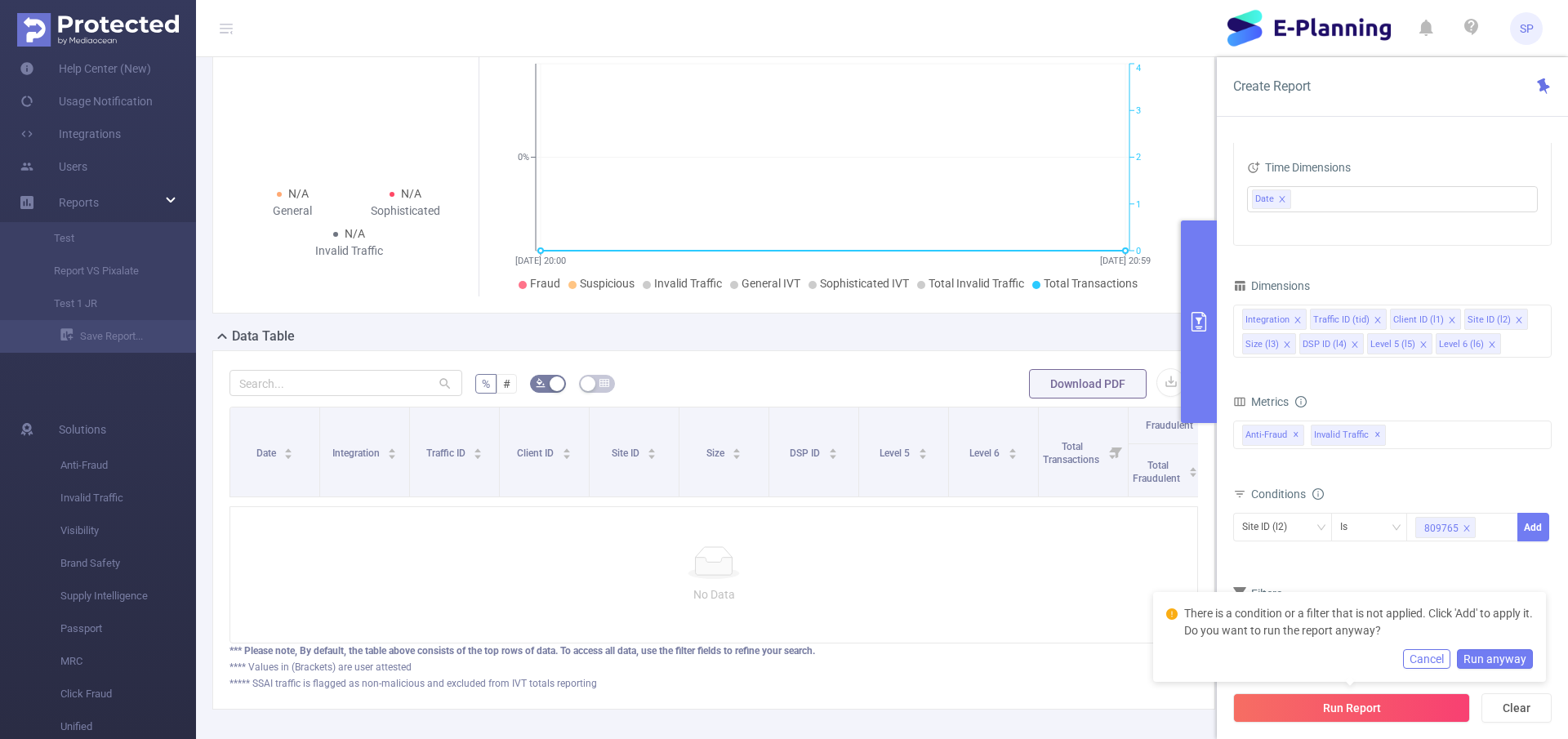
click at [1502, 659] on button "Run anyway" at bounding box center [1495, 659] width 76 height 20
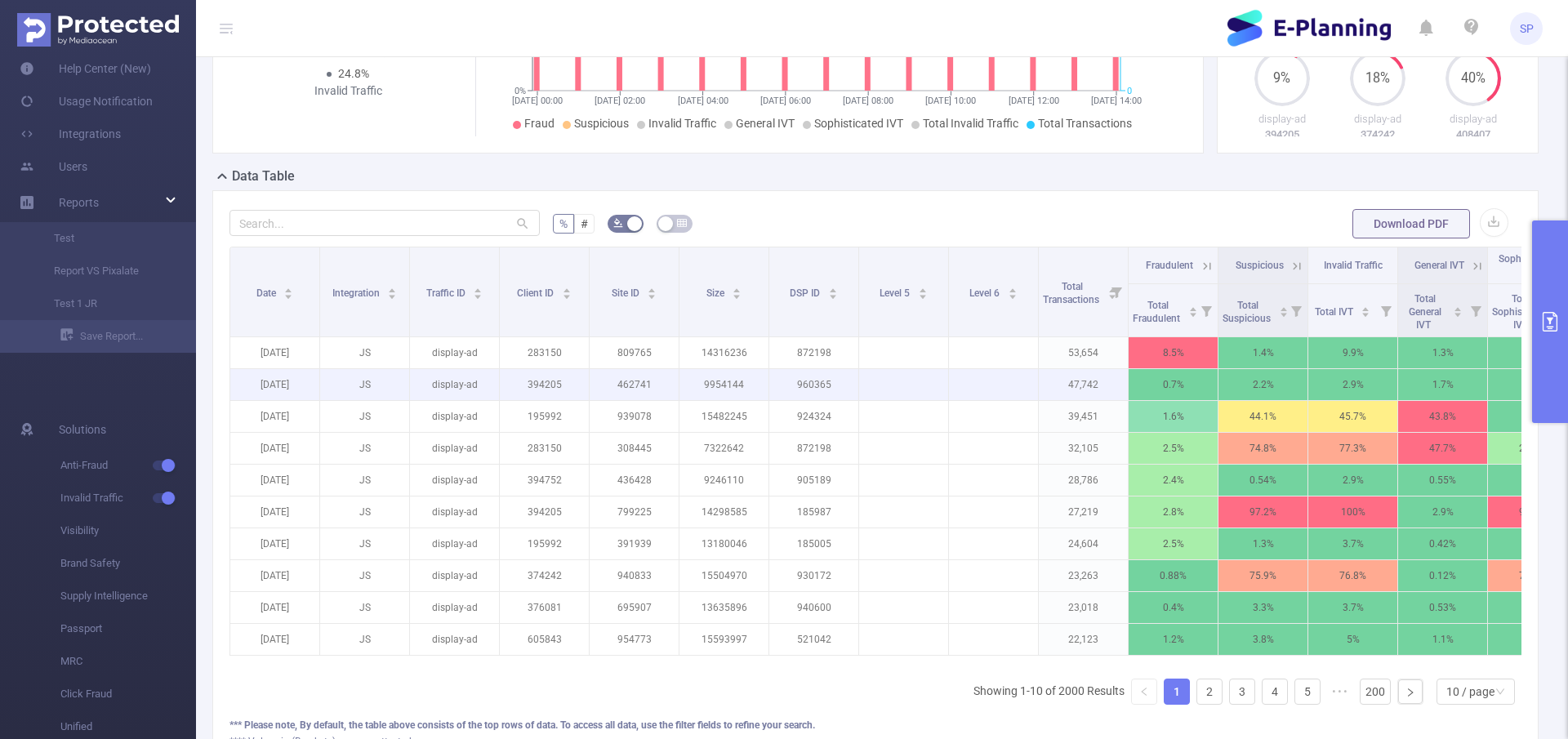
scroll to position [345, 0]
click at [1548, 355] on button "primary" at bounding box center [1550, 322] width 36 height 202
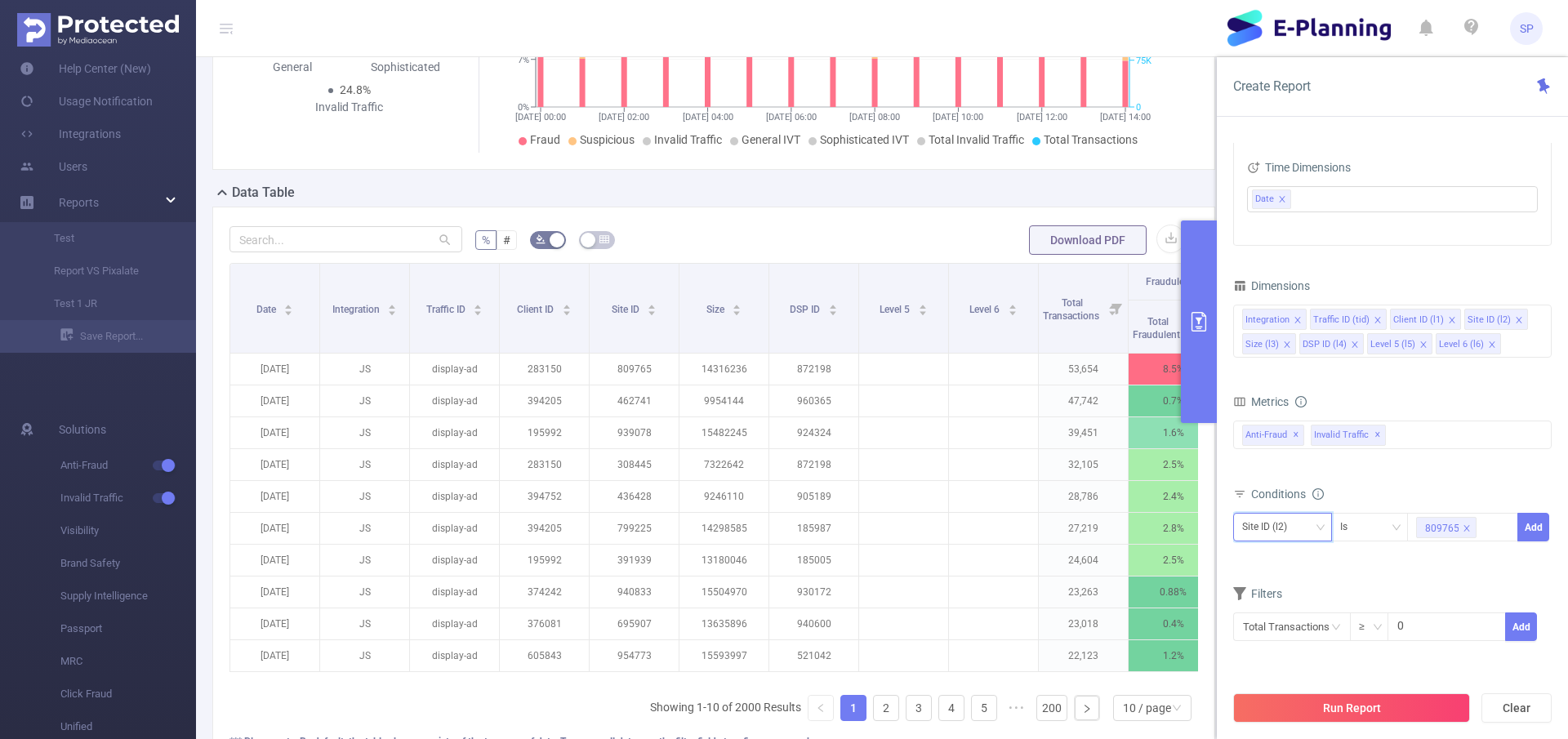
click at [1305, 528] on div "Site ID (l2)" at bounding box center [1282, 527] width 81 height 27
click at [1367, 527] on div "Is" at bounding box center [1369, 527] width 59 height 27
click at [1300, 632] on input "text" at bounding box center [1291, 626] width 117 height 29
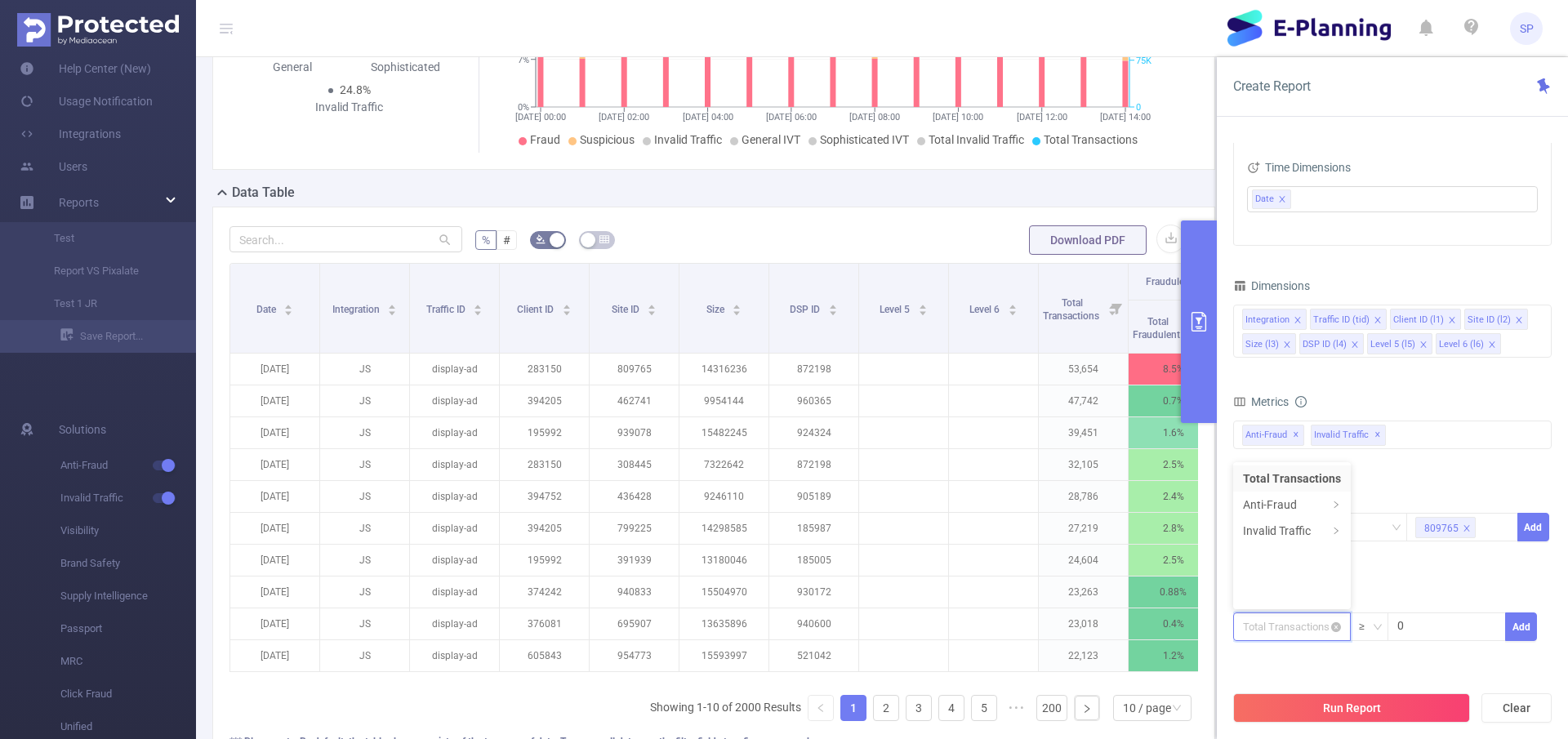
click at [1300, 632] on input "text" at bounding box center [1291, 626] width 117 height 29
click at [1394, 572] on form "Dimensions Integration Traffic ID (tid) Client ID (l1) Site ID (l2) Size (l3) D…" at bounding box center [1392, 468] width 319 height 388
click at [1303, 536] on div "Site ID (l2)" at bounding box center [1282, 527] width 81 height 27
click at [1402, 566] on form "Dimensions Integration Traffic ID (tid) Client ID (l1) Site ID (l2) Size (l3) D…" at bounding box center [1392, 468] width 319 height 388
click at [1528, 525] on button "Add" at bounding box center [1533, 527] width 32 height 29
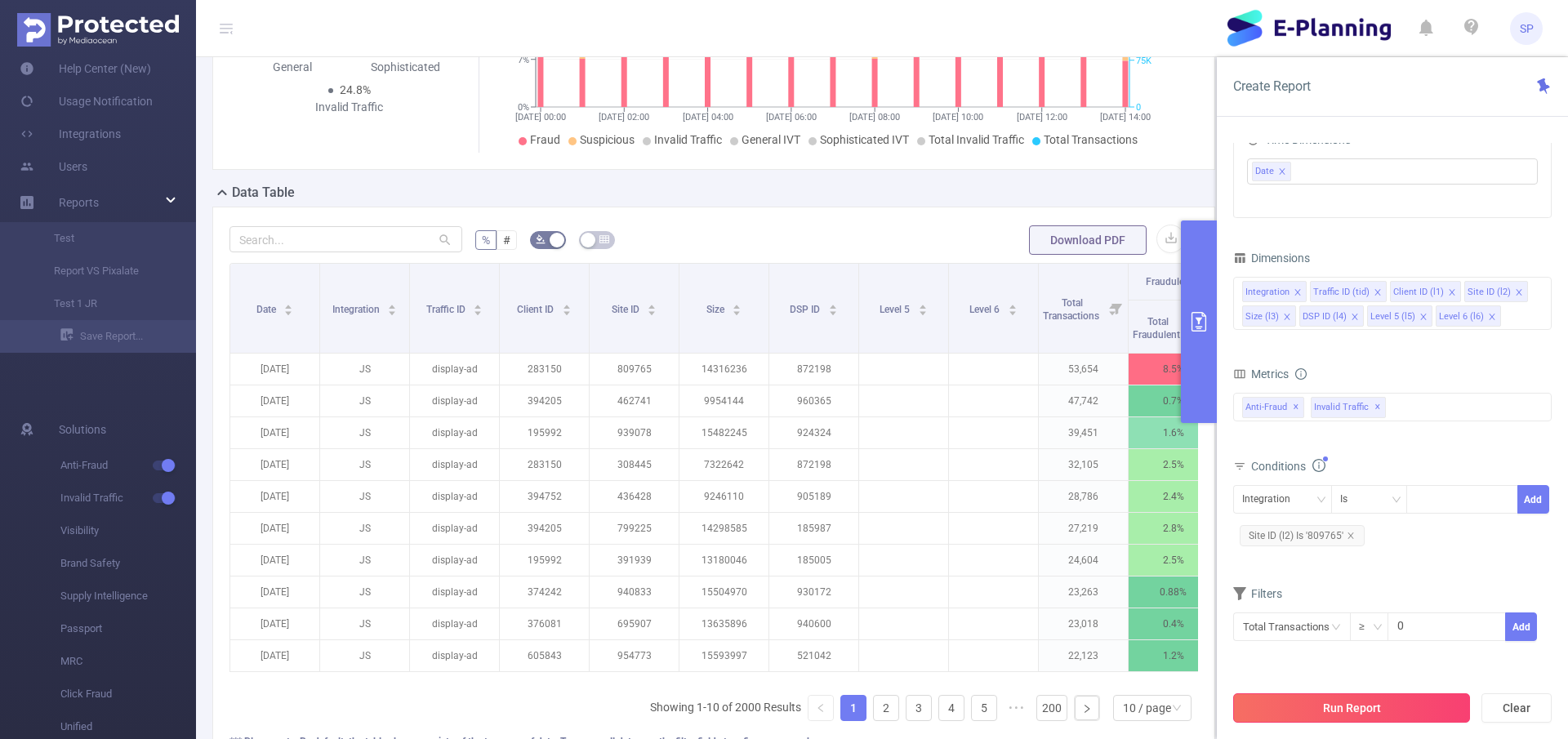
click at [1313, 708] on button "Run Report" at bounding box center [1351, 707] width 237 height 30
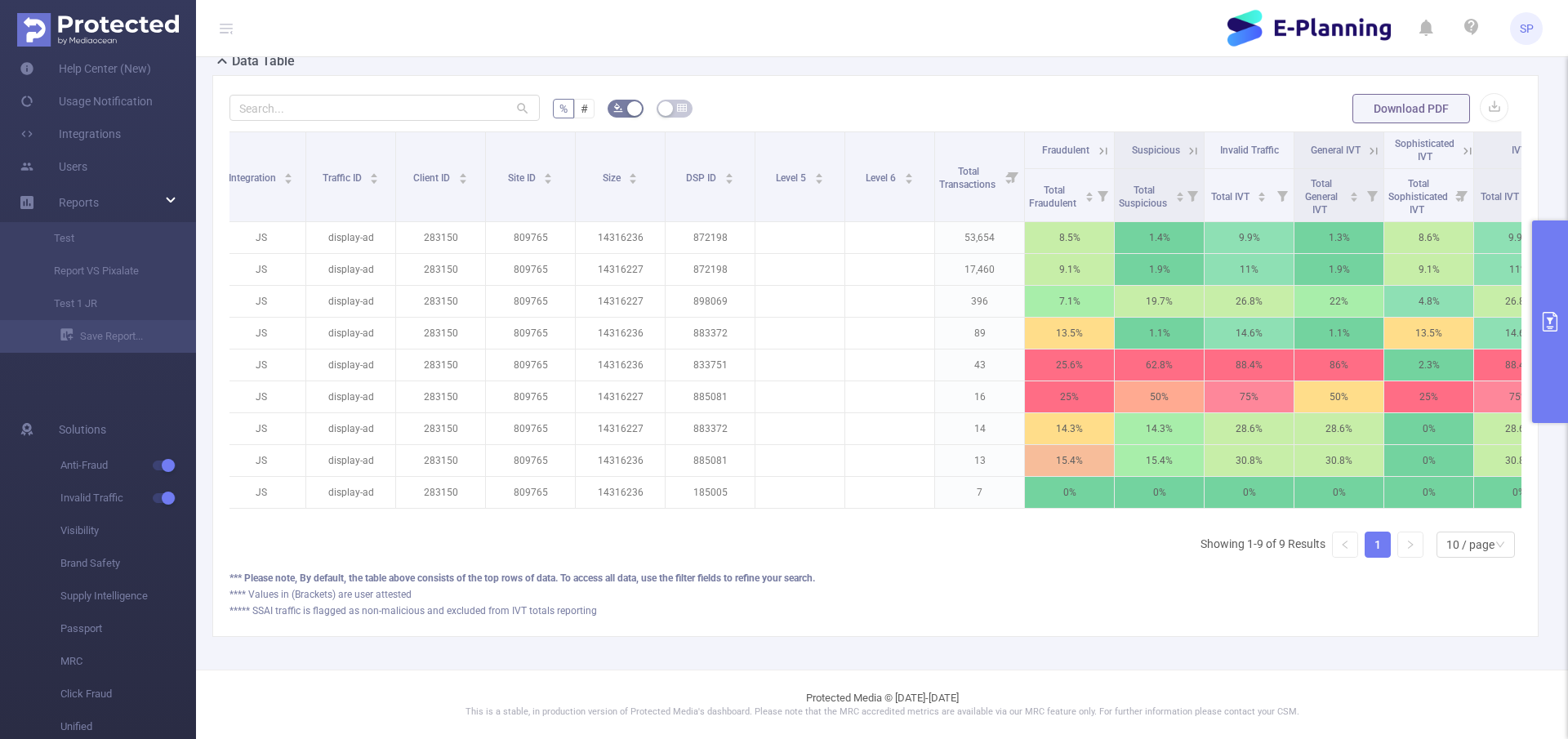
scroll to position [0, 161]
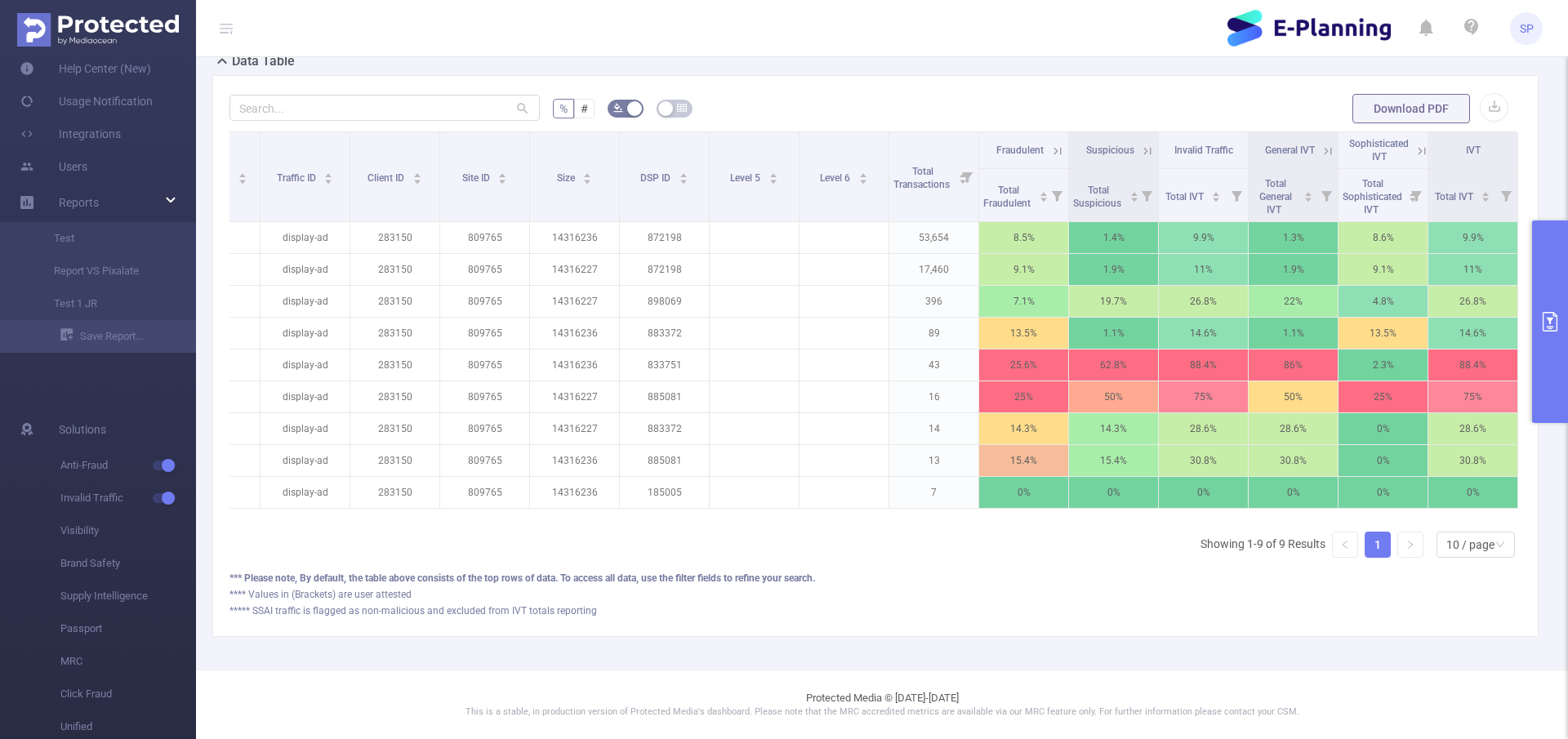
drag, startPoint x: 1289, startPoint y: 505, endPoint x: 1219, endPoint y: 510, distance: 70.2
click at [1221, 510] on div "Date Integration Traffic ID Client ID Site ID Size DSP ID Level 5 Level 6 Total…" at bounding box center [875, 325] width 1292 height 387
drag, startPoint x: 1036, startPoint y: 503, endPoint x: 1002, endPoint y: 507, distance: 34.2
click at [1002, 507] on div "Date Integration Traffic ID Client ID Site ID Size DSP ID Level 5 Level 6 Total…" at bounding box center [875, 325] width 1292 height 387
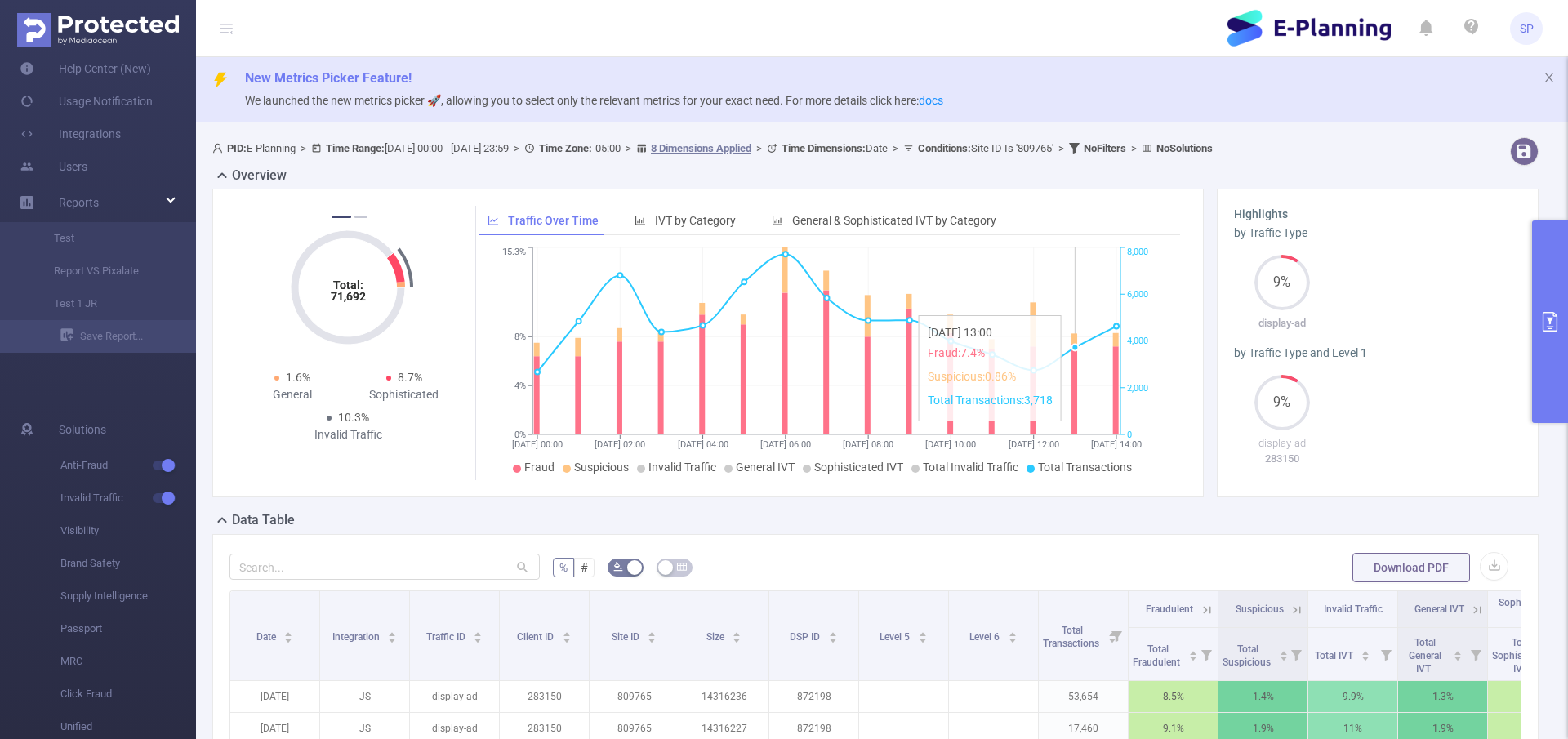
scroll to position [0, 0]
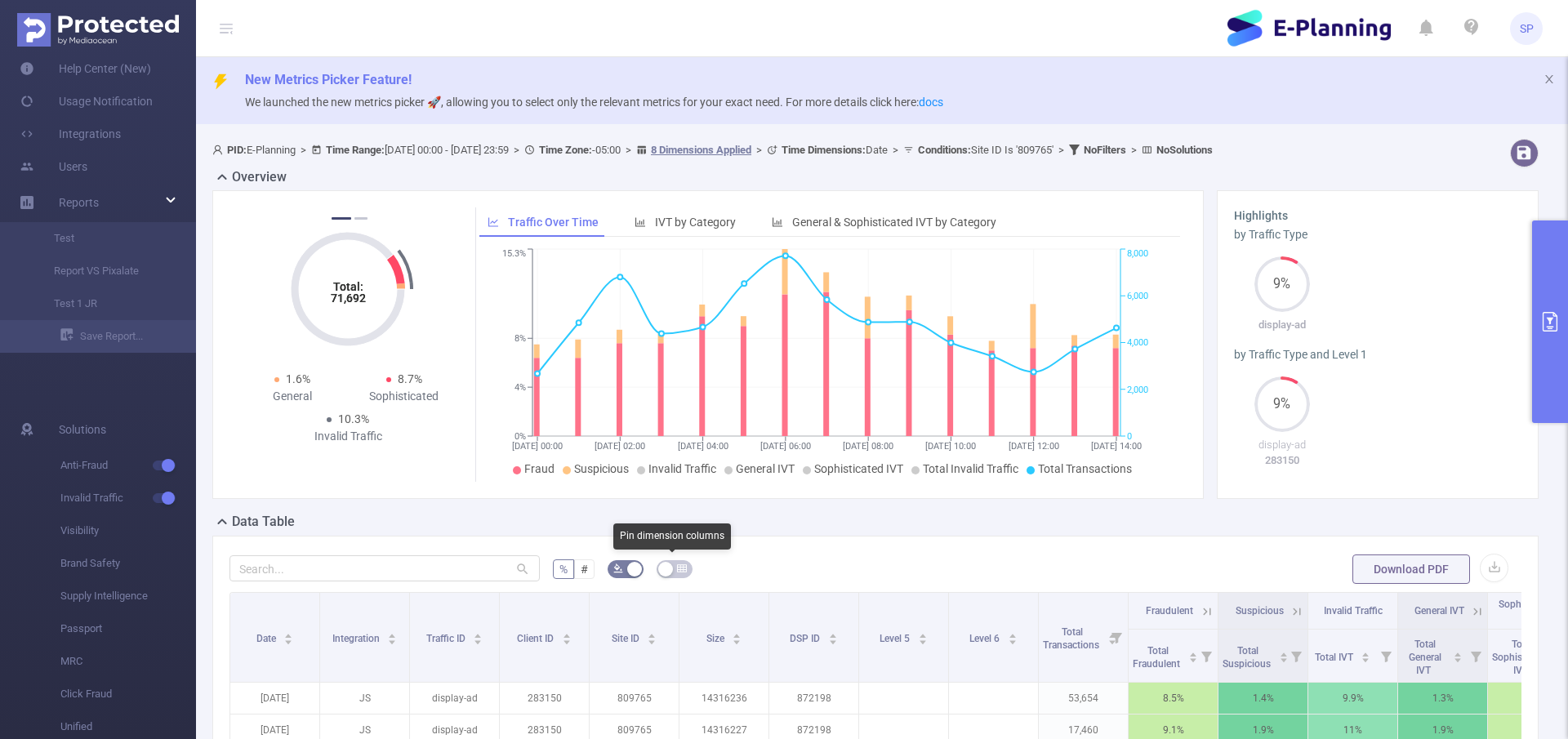
click at [677, 566] on icon "icon: table" at bounding box center [682, 568] width 10 height 10
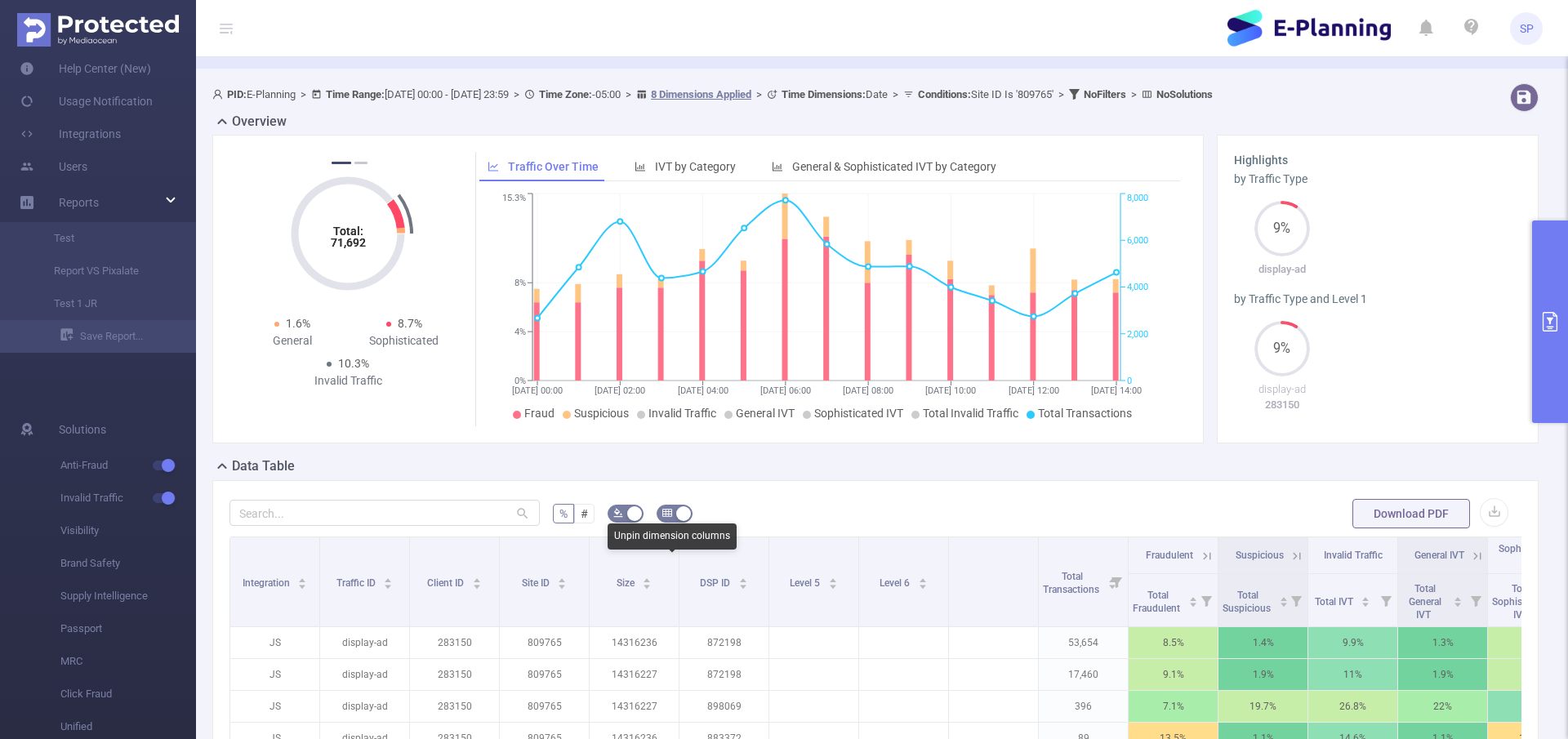
scroll to position [315, 0]
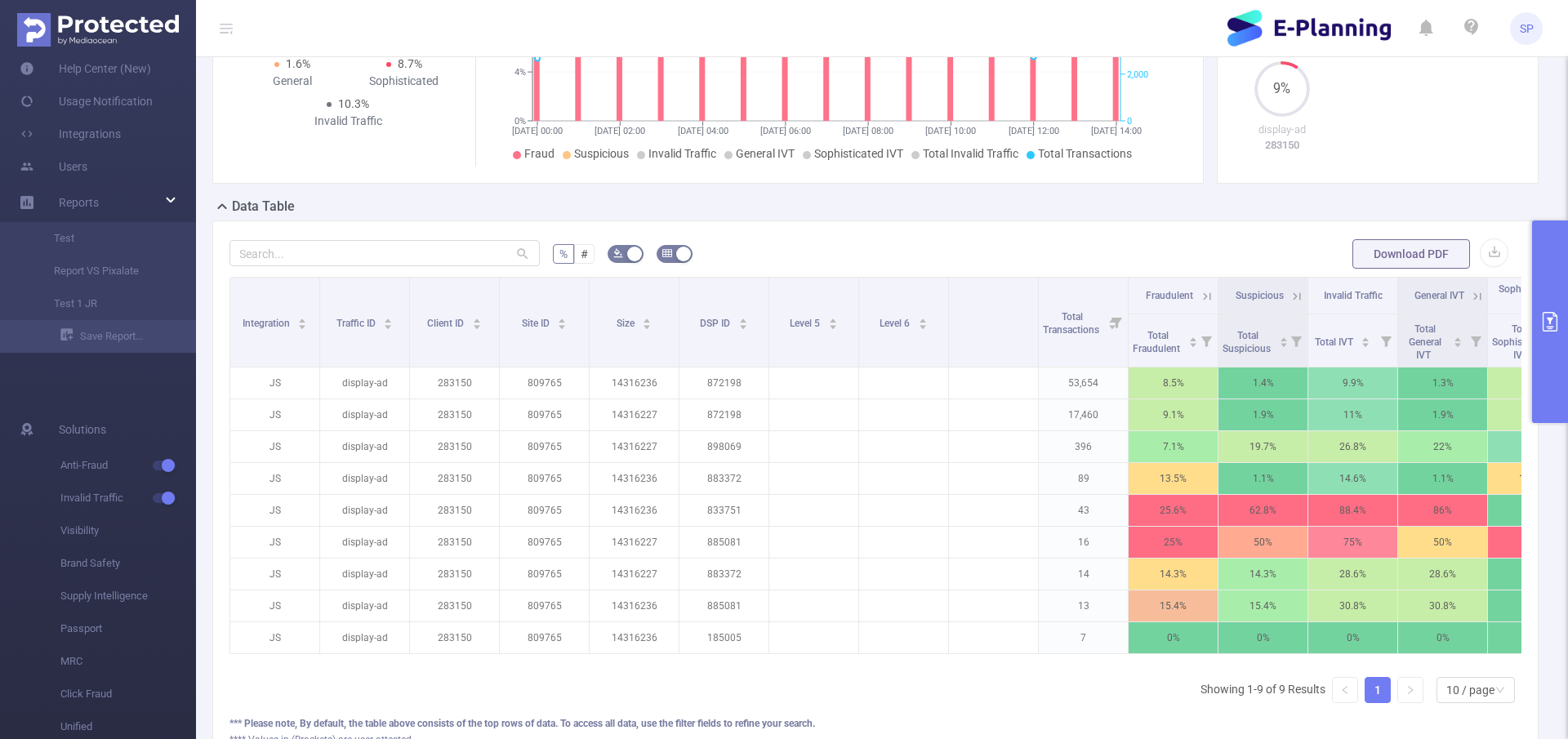
click at [653, 254] on form "% # Download PDF" at bounding box center [875, 254] width 1292 height 32
click at [663, 253] on icon "icon: table" at bounding box center [667, 253] width 10 height 10
click at [625, 248] on button "button" at bounding box center [625, 254] width 36 height 18
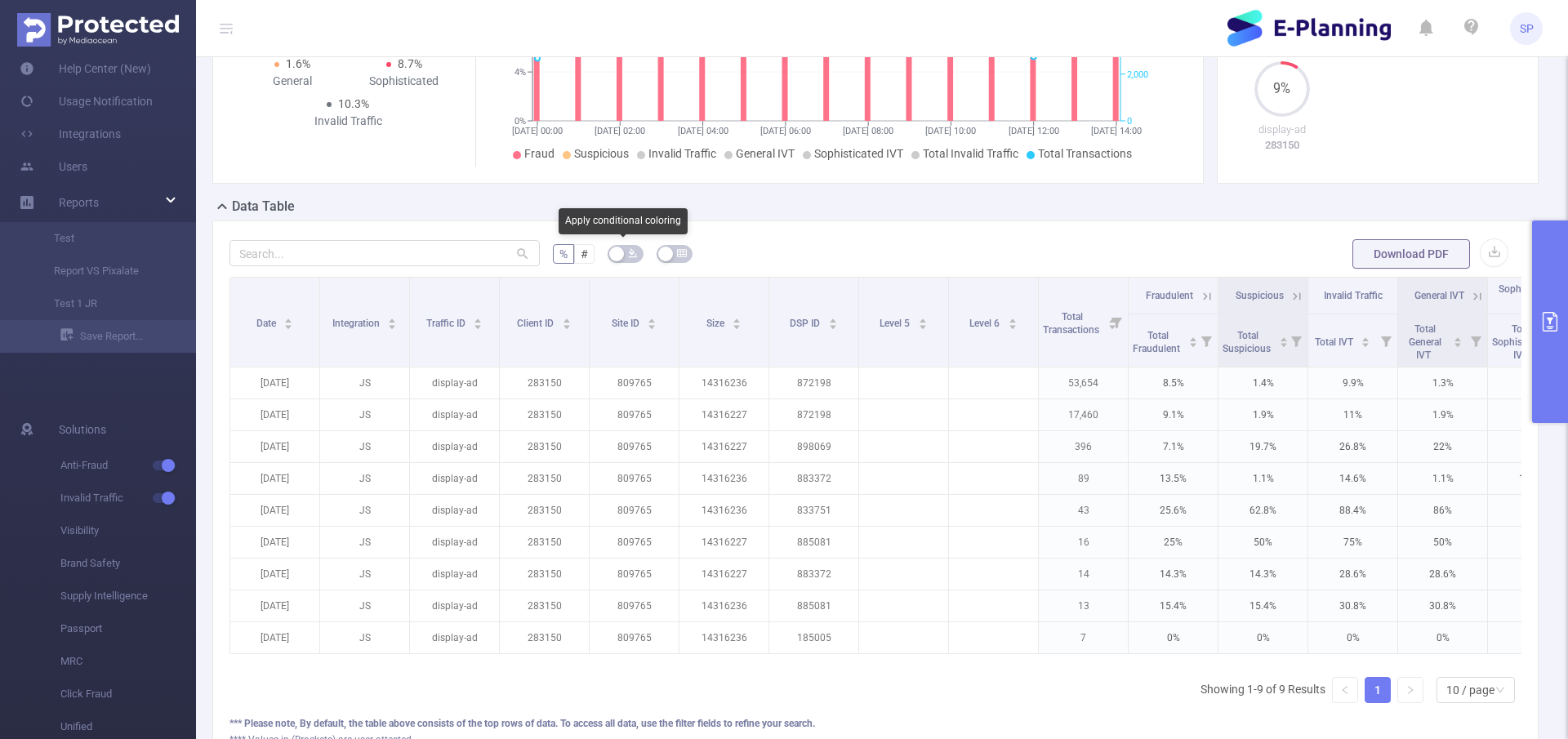
click at [628, 251] on icon "icon: bg-colors" at bounding box center [633, 253] width 10 height 10
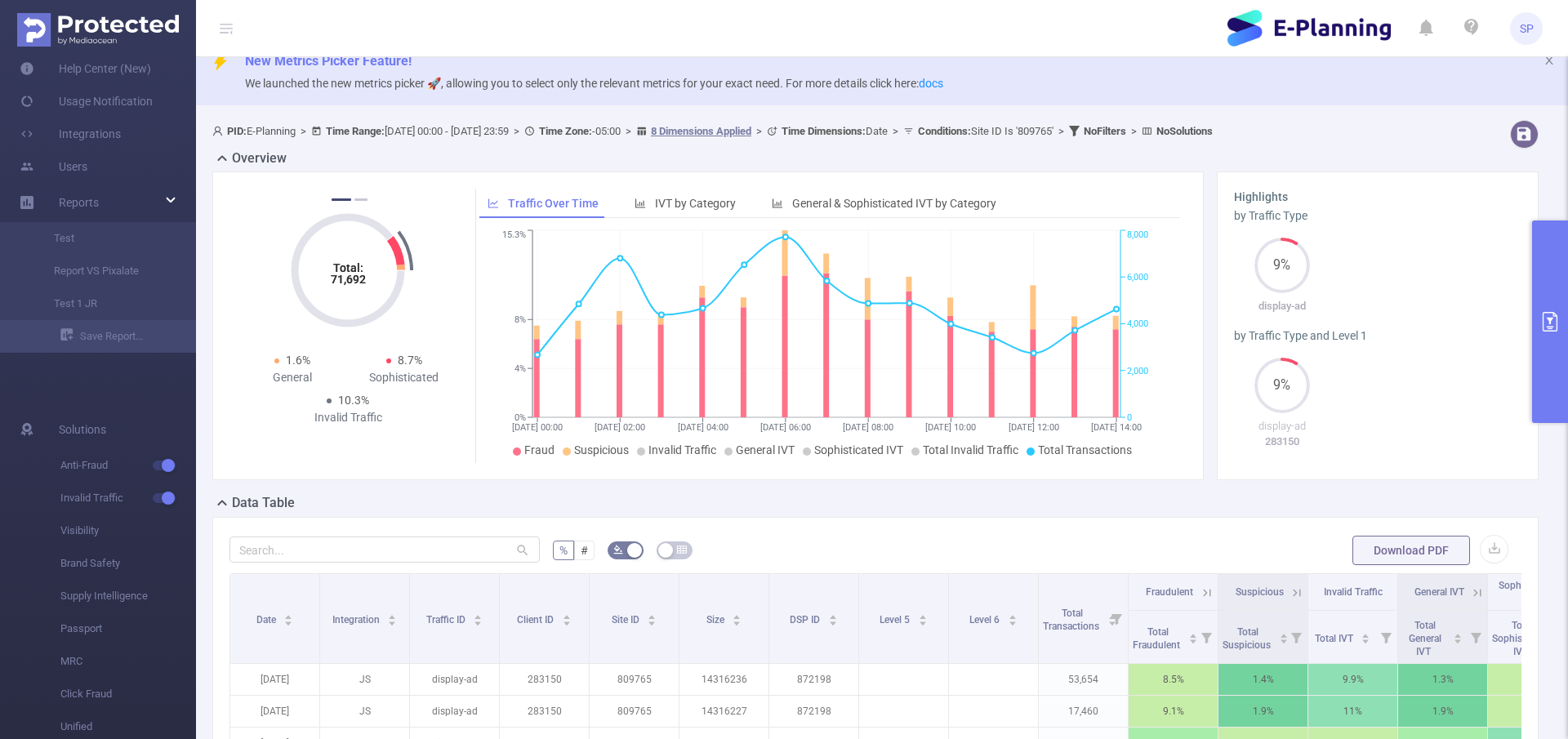
scroll to position [16, 0]
click at [1551, 336] on button "primary" at bounding box center [1550, 322] width 36 height 202
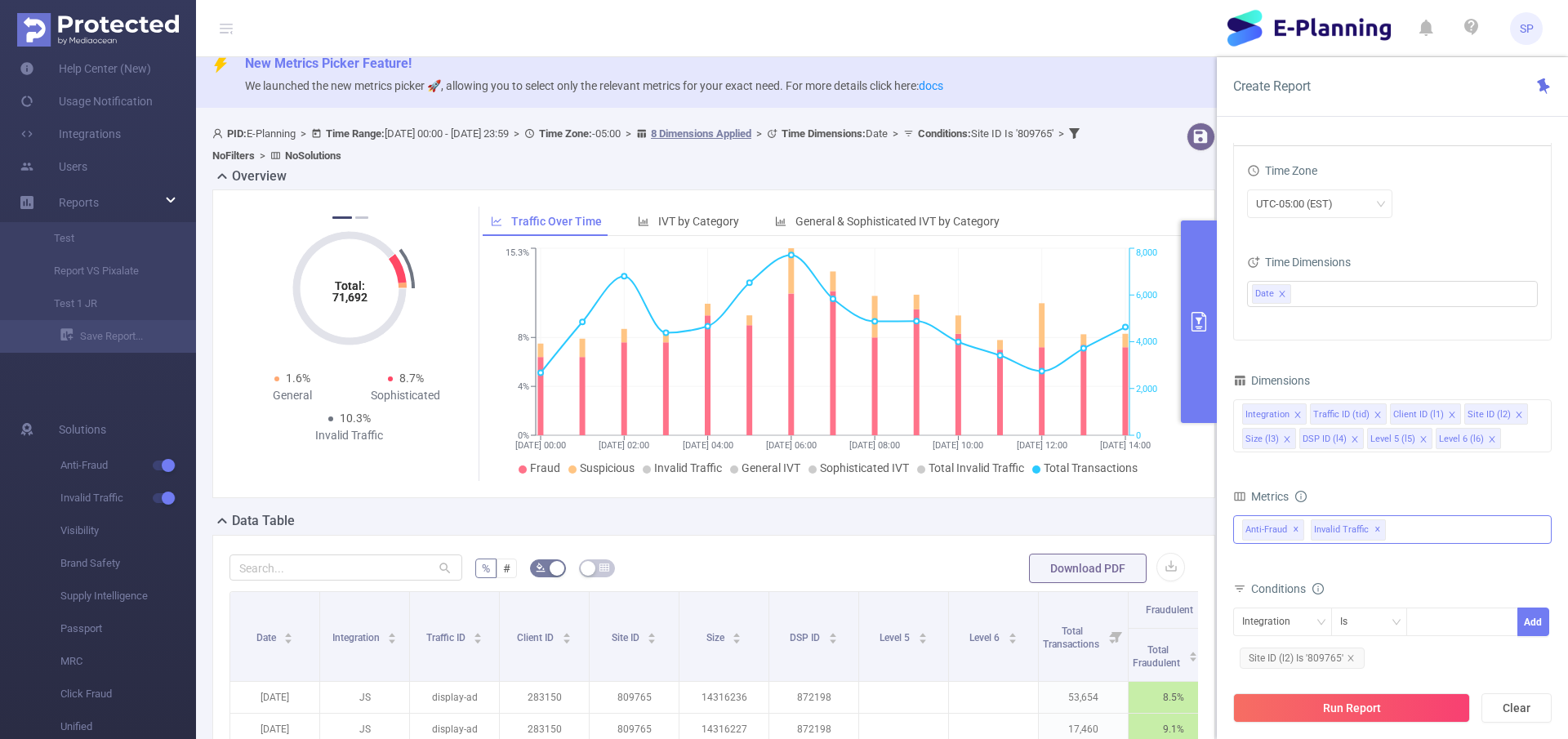
click at [1379, 531] on span "Invalid Traffic ✕" at bounding box center [1348, 530] width 75 height 21
click at [1363, 494] on div "Metrics" at bounding box center [1392, 498] width 319 height 27
click at [1374, 530] on span "✕" at bounding box center [1377, 530] width 7 height 20
click at [1299, 416] on icon "icon: close" at bounding box center [1297, 414] width 6 height 6
click at [1307, 414] on icon "icon: close" at bounding box center [1309, 414] width 9 height 9
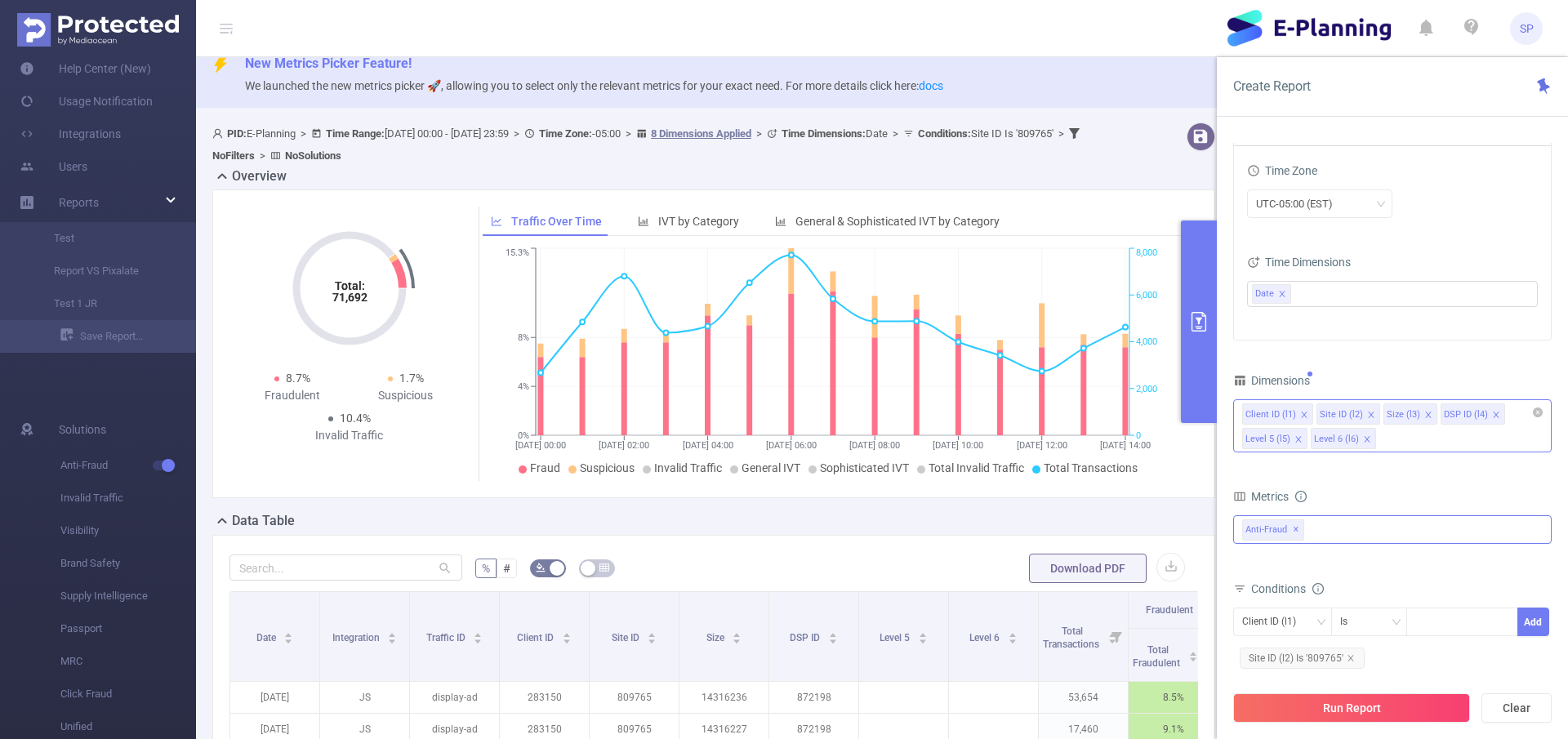
click at [1301, 413] on icon "icon: close" at bounding box center [1303, 414] width 9 height 9
click at [1351, 414] on icon "icon: close" at bounding box center [1354, 414] width 9 height 9
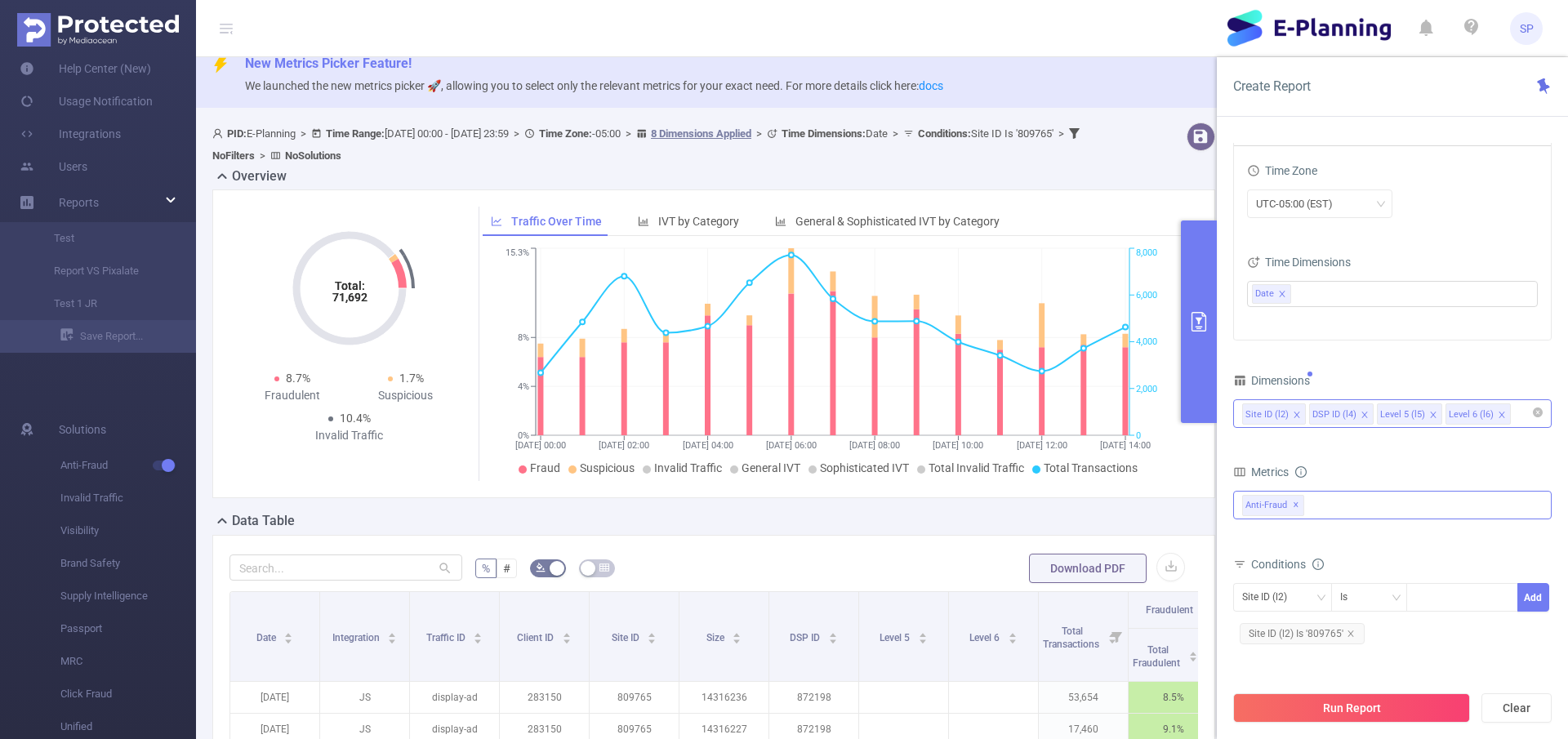
click at [1361, 413] on icon "icon: close" at bounding box center [1365, 414] width 9 height 9
click at [1362, 414] on icon "icon: close" at bounding box center [1365, 414] width 6 height 6
click at [1362, 414] on icon "icon: close" at bounding box center [1366, 414] width 9 height 9
click at [1353, 701] on button "Run Report" at bounding box center [1351, 707] width 237 height 30
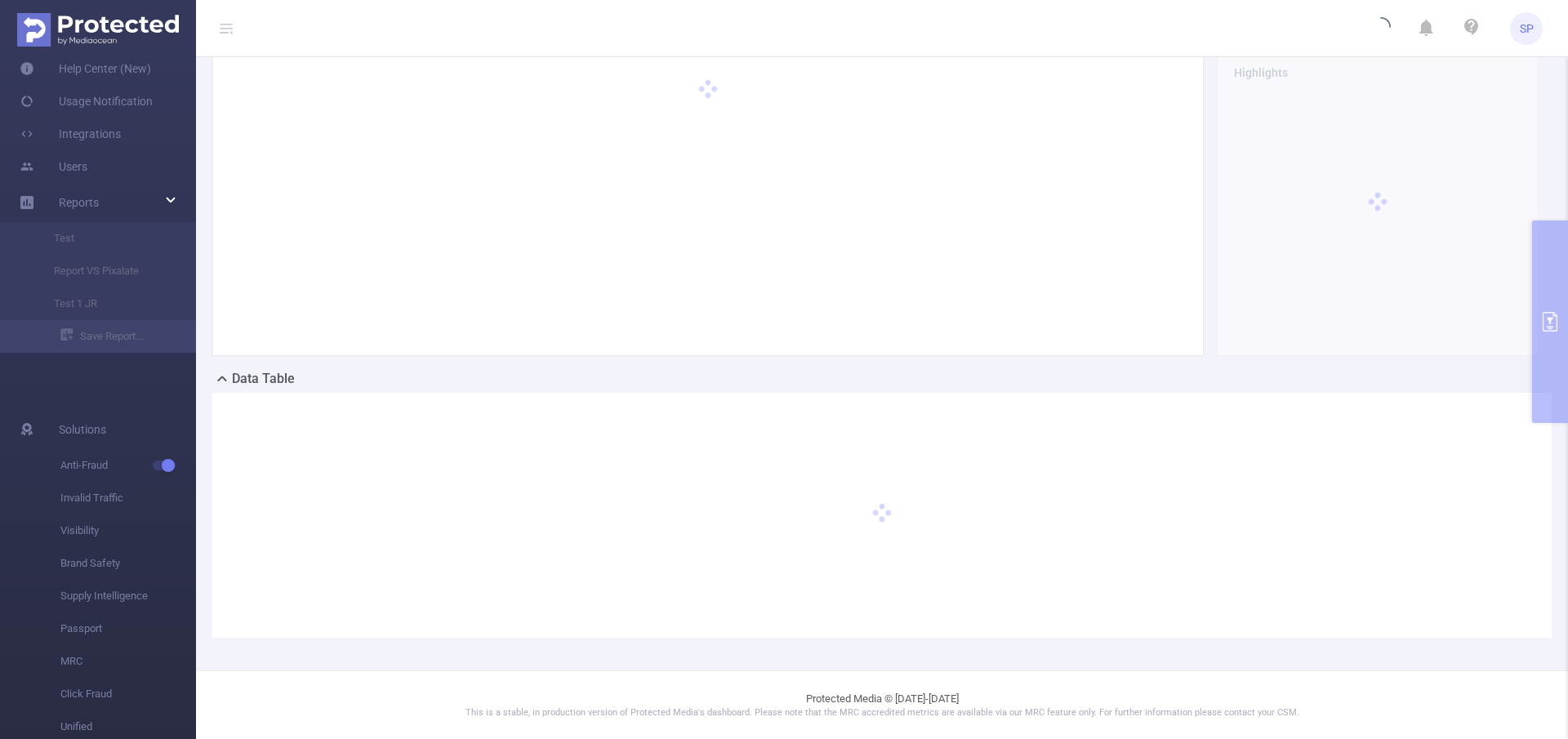
scroll to position [144, 0]
